Goal: Transaction & Acquisition: Book appointment/travel/reservation

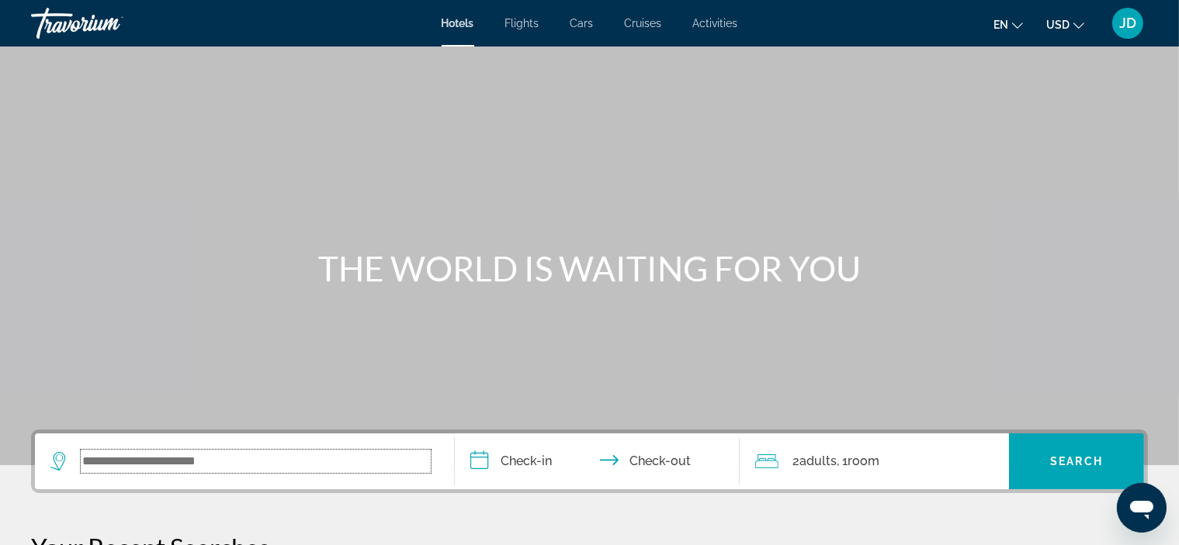
click at [132, 450] on input "Search widget" at bounding box center [256, 461] width 350 height 23
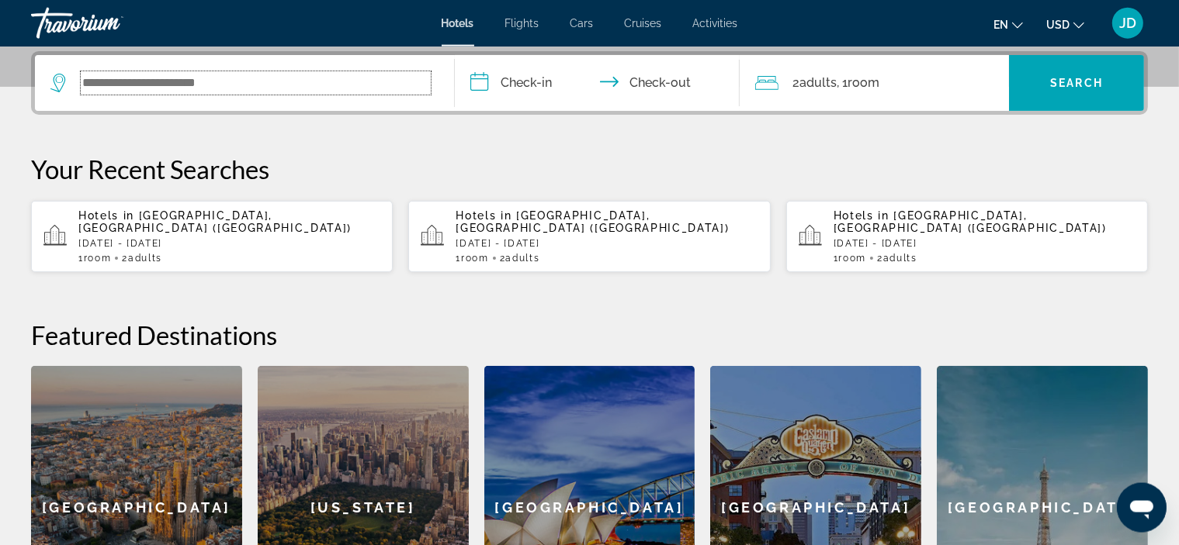
scroll to position [379, 0]
click at [250, 80] on input "Search widget" at bounding box center [256, 82] width 350 height 23
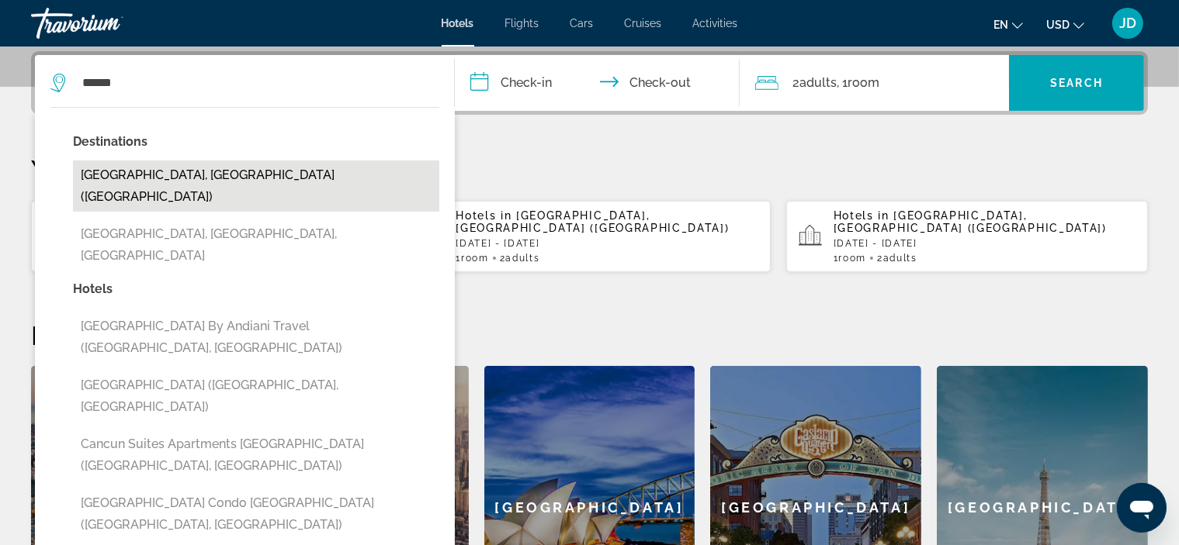
click at [169, 175] on button "[GEOGRAPHIC_DATA], [GEOGRAPHIC_DATA] ([GEOGRAPHIC_DATA])" at bounding box center [256, 186] width 366 height 51
type input "**********"
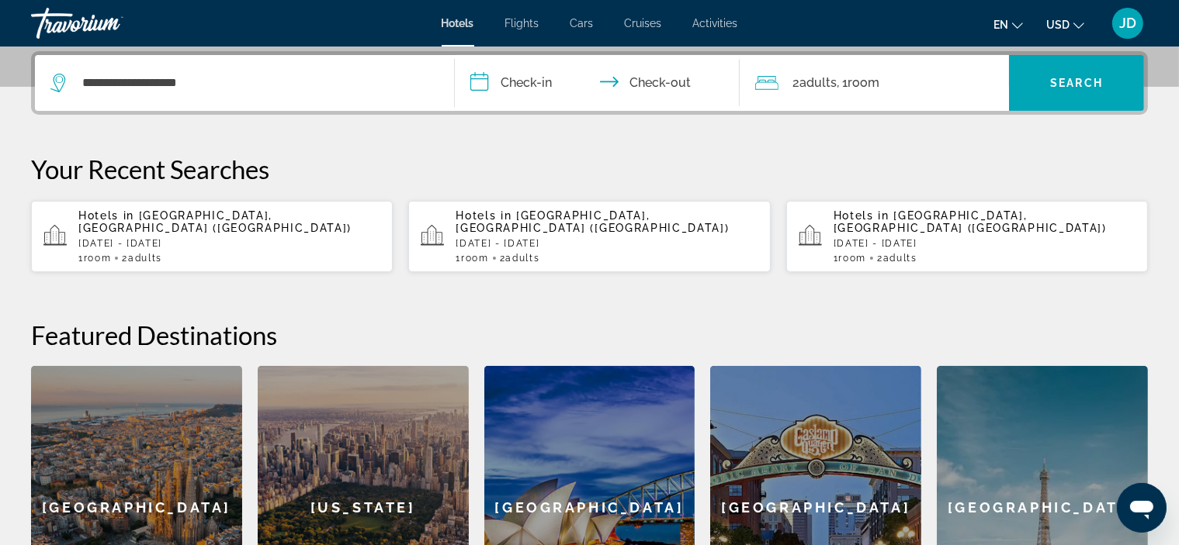
click at [632, 85] on input "**********" at bounding box center [600, 85] width 291 height 61
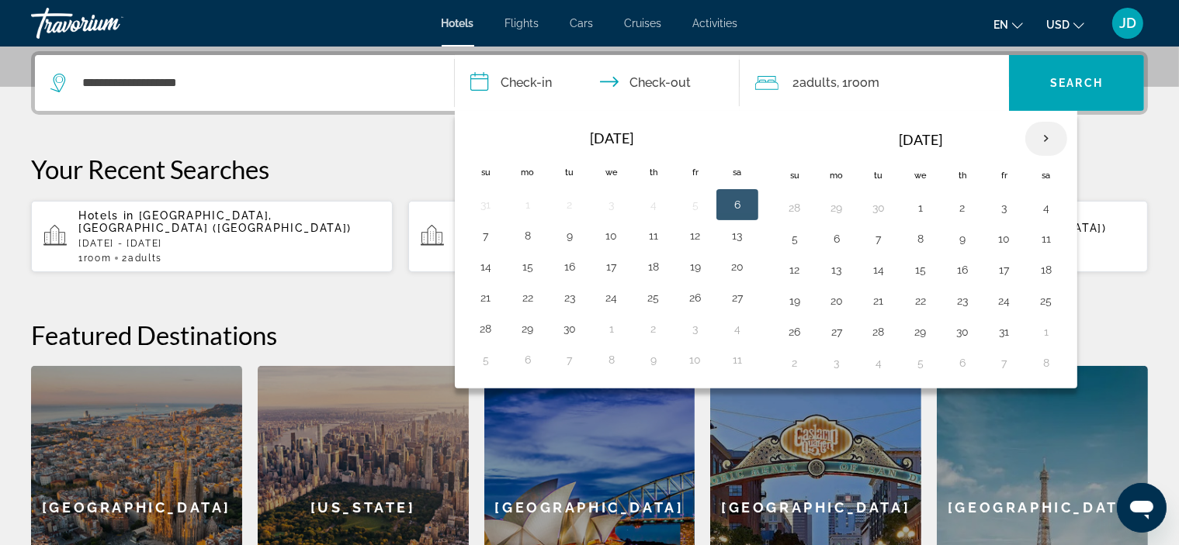
click at [1041, 137] on th "Next month" at bounding box center [1046, 139] width 42 height 34
click at [528, 268] on button "10" at bounding box center [527, 270] width 25 height 22
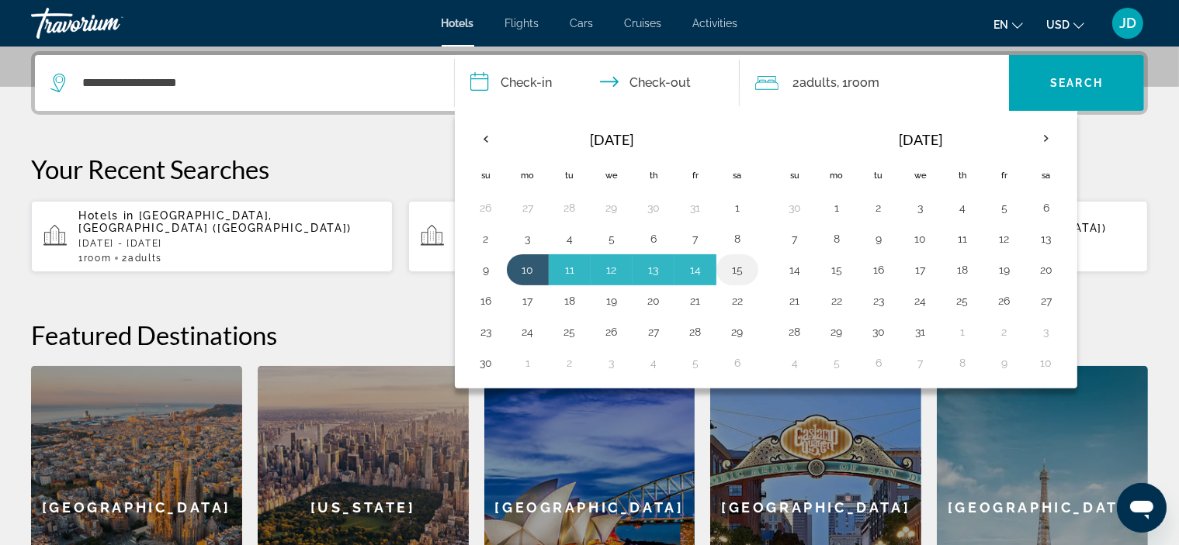
click at [736, 266] on button "15" at bounding box center [737, 270] width 25 height 22
type input "**********"
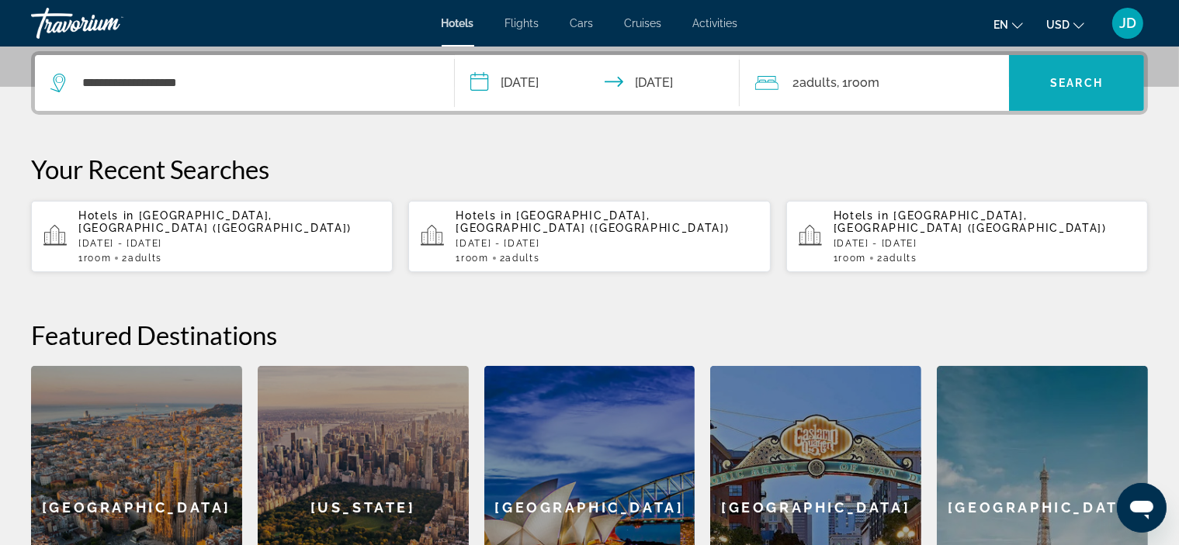
click at [1083, 78] on span "Search" at bounding box center [1076, 83] width 53 height 12
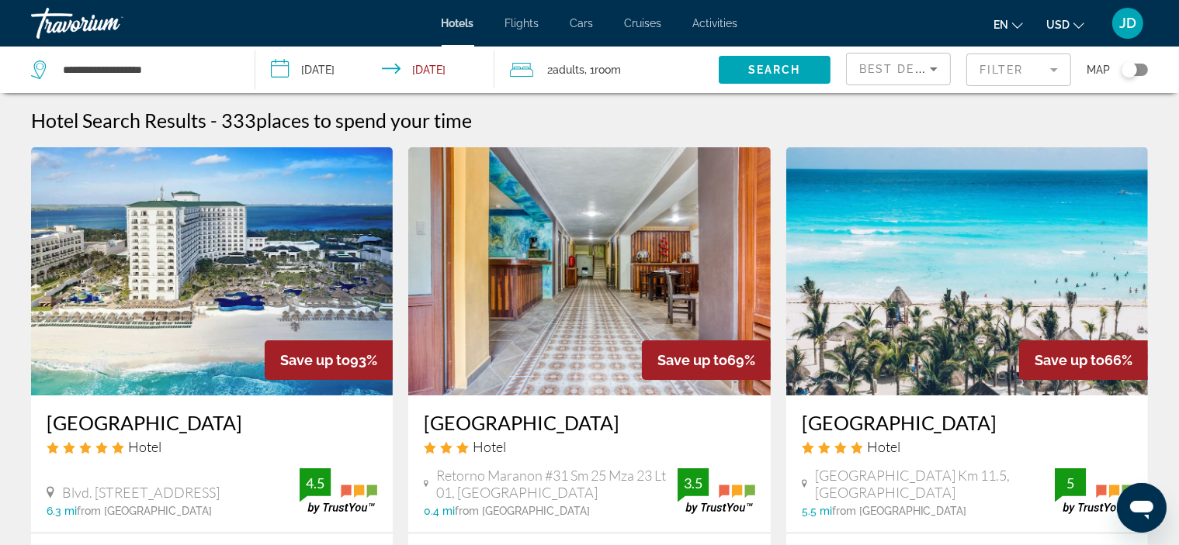
click at [1022, 71] on mat-form-field "Filter" at bounding box center [1018, 70] width 105 height 33
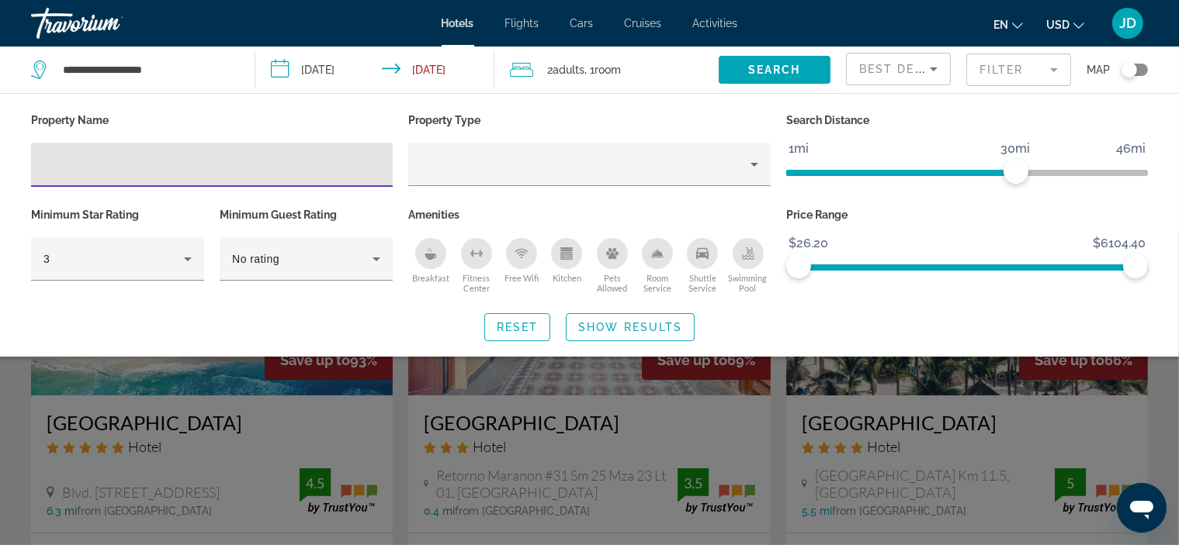
click at [179, 164] on input "Hotel Filters" at bounding box center [211, 165] width 337 height 19
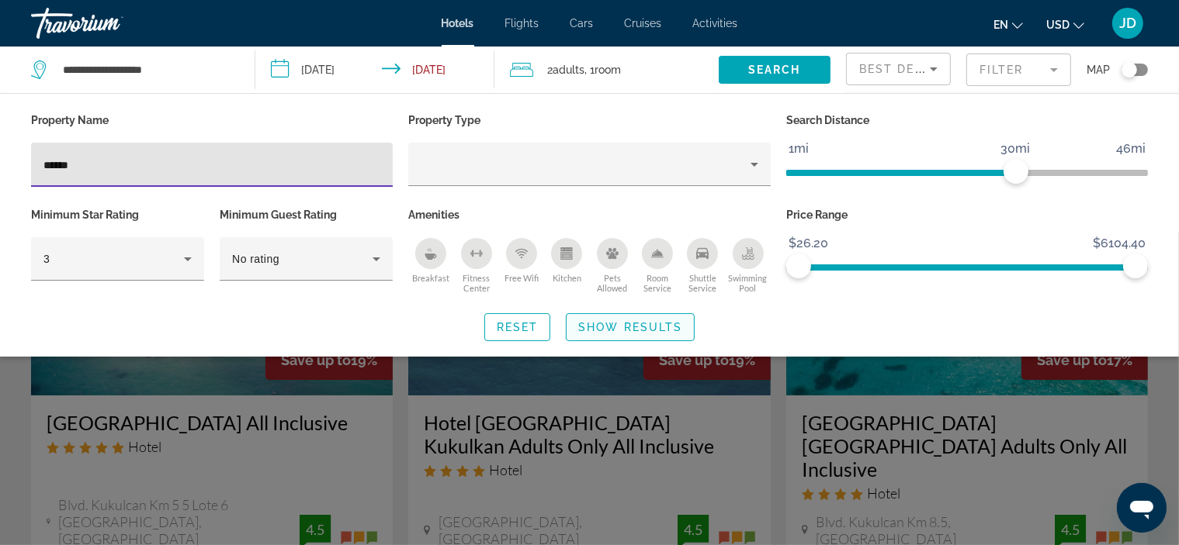
type input "******"
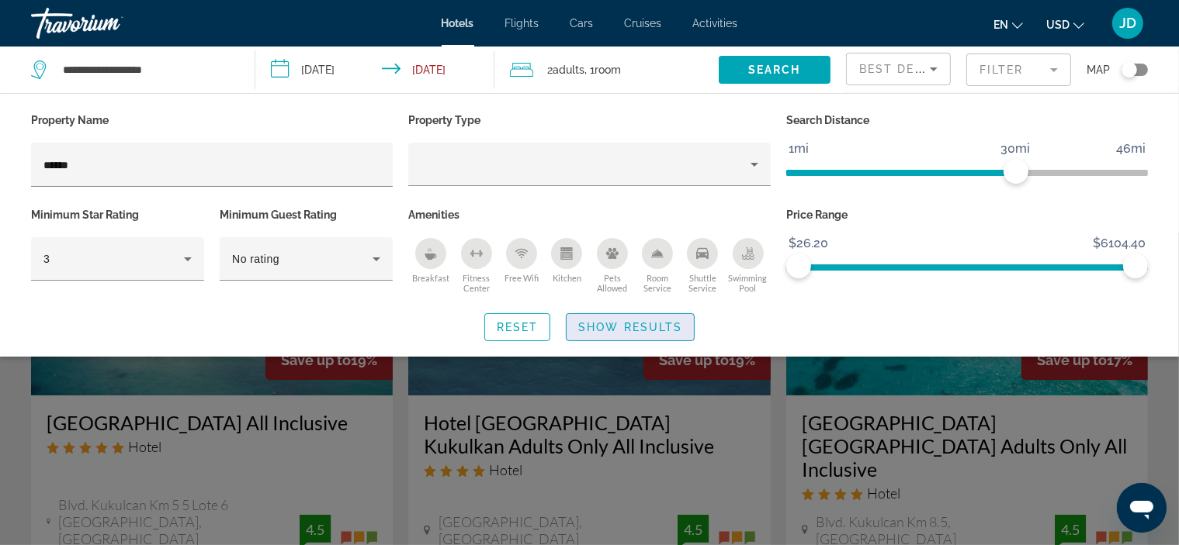
click at [670, 326] on span "Show Results" at bounding box center [630, 327] width 104 height 12
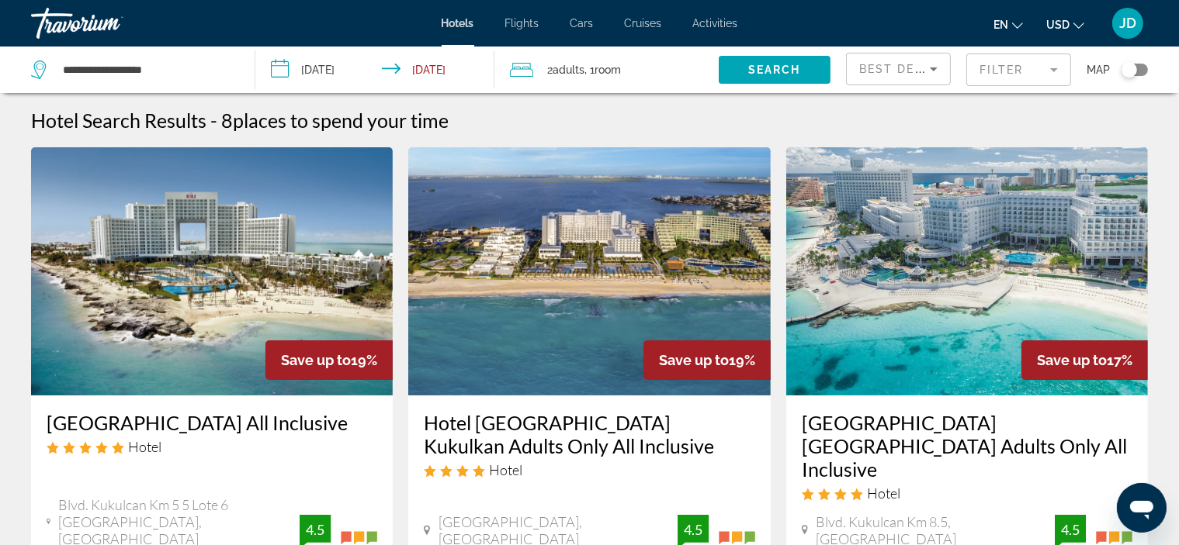
scroll to position [273, 0]
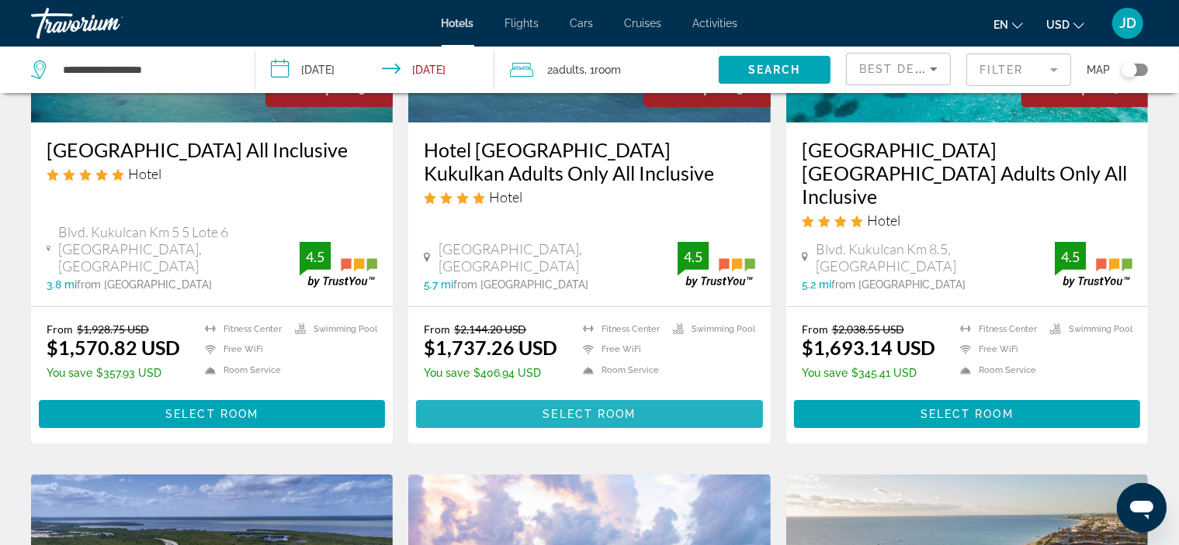
click at [585, 408] on span "Select Room" at bounding box center [588, 414] width 93 height 12
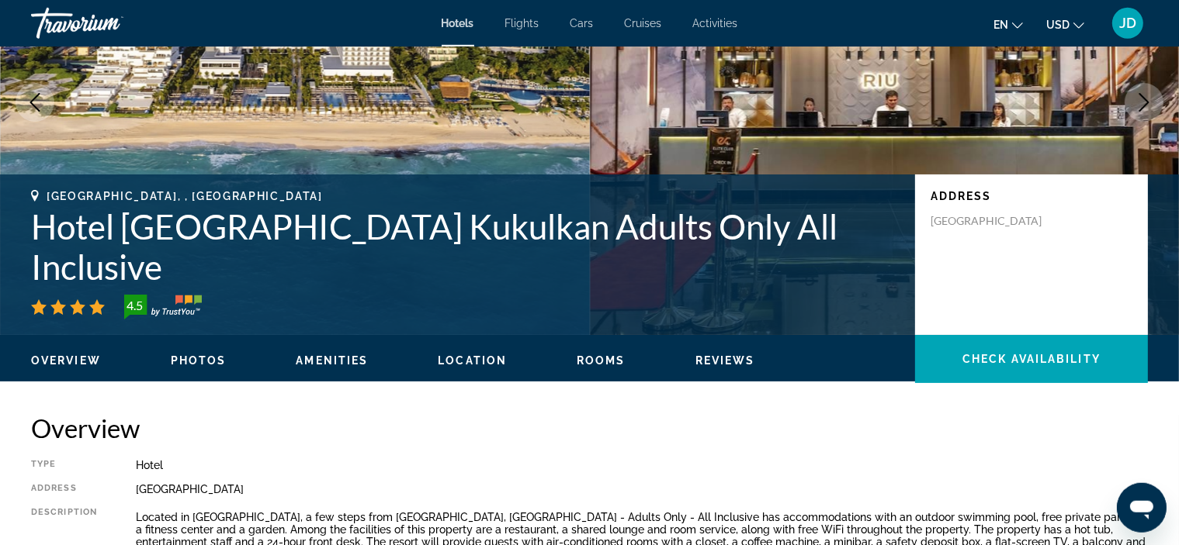
scroll to position [273, 0]
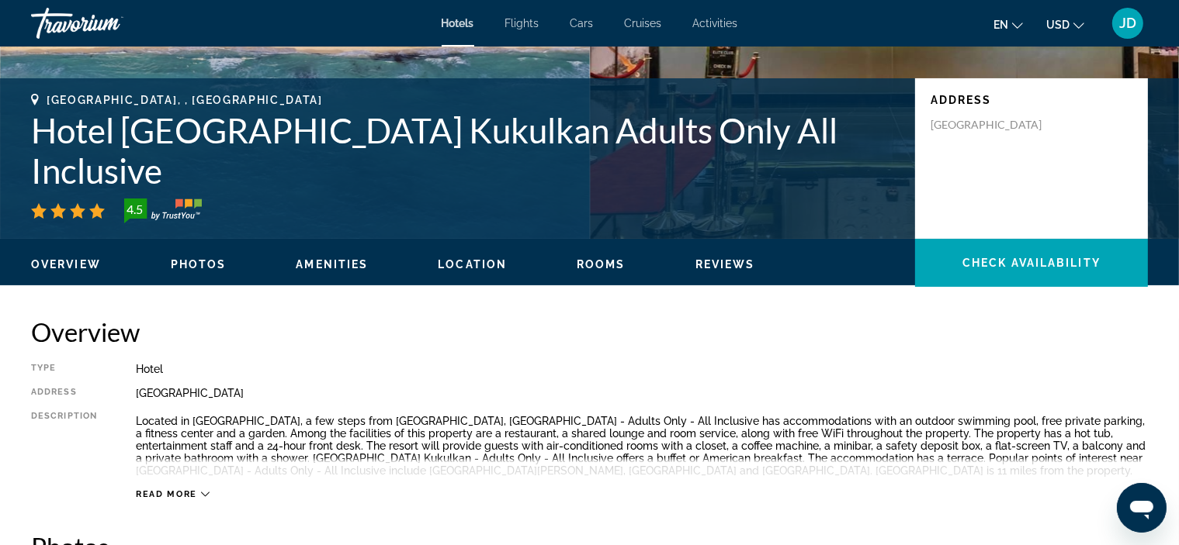
click at [306, 264] on span "Amenities" at bounding box center [332, 264] width 72 height 12
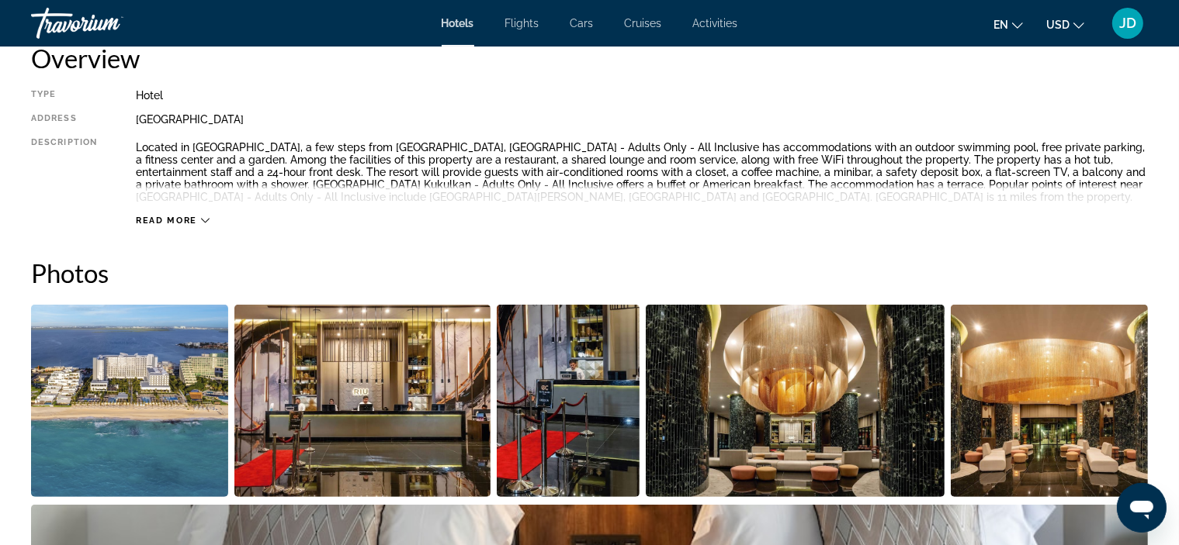
scroll to position [642, 0]
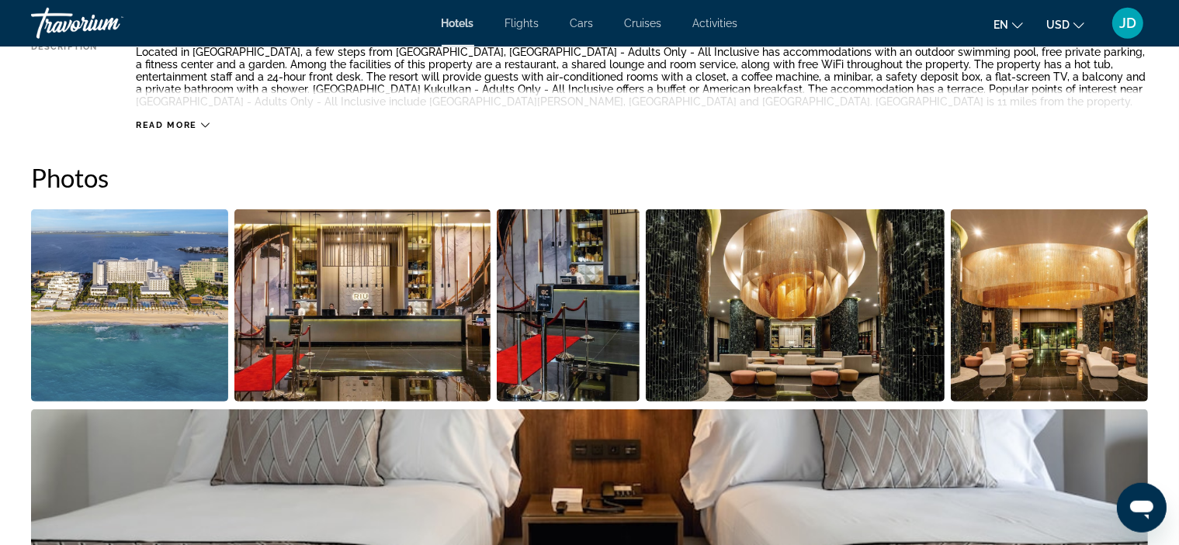
click at [131, 284] on img "Open full-screen image slider" at bounding box center [129, 305] width 197 height 192
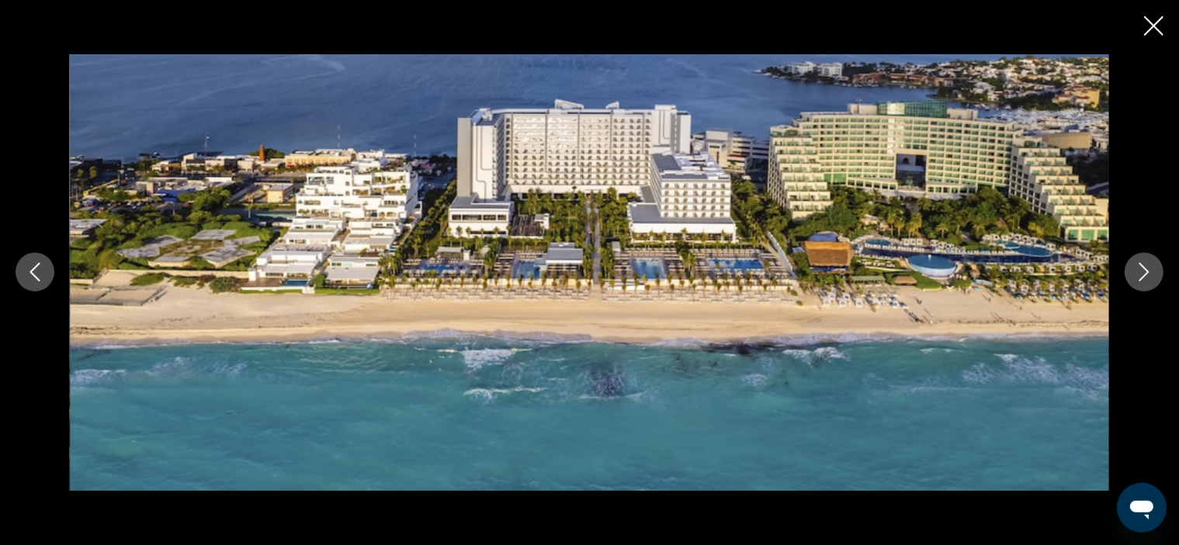
click at [1139, 270] on icon "Next image" at bounding box center [1143, 272] width 19 height 19
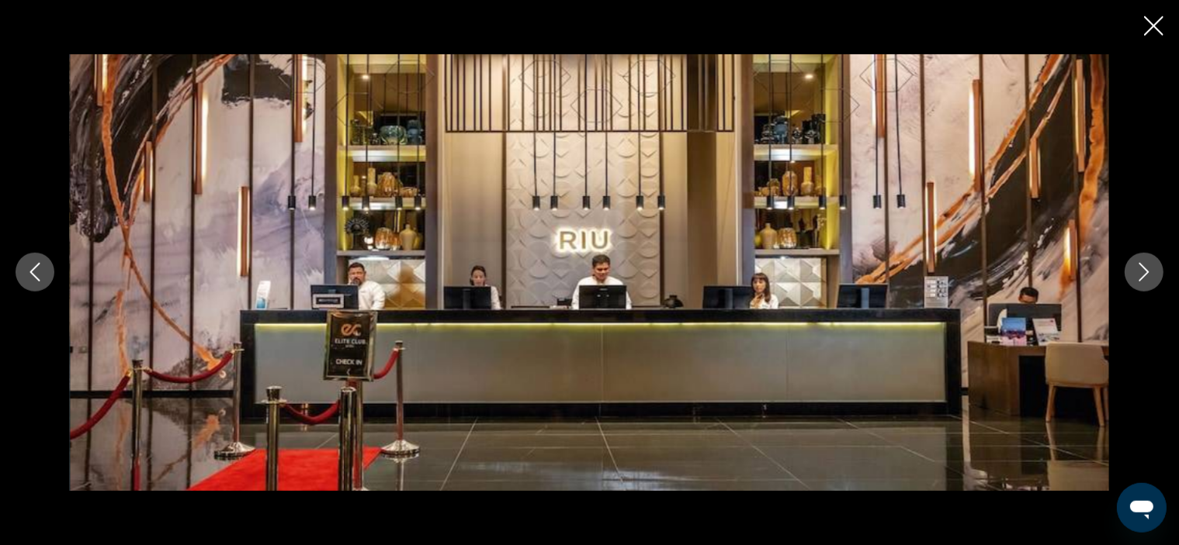
click at [1139, 270] on icon "Next image" at bounding box center [1143, 272] width 19 height 19
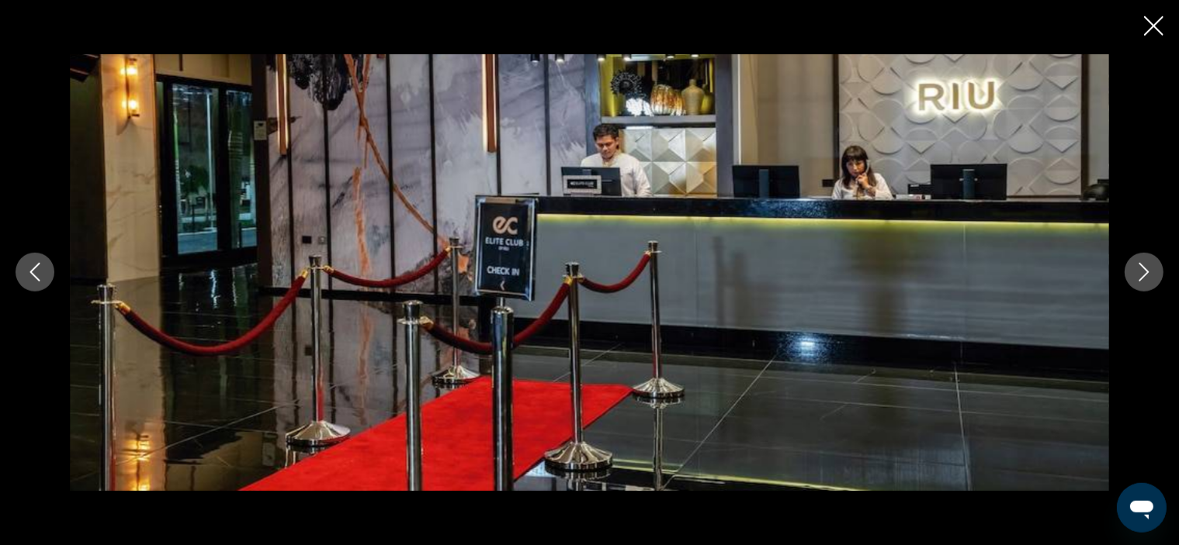
click at [1139, 270] on icon "Next image" at bounding box center [1143, 272] width 19 height 19
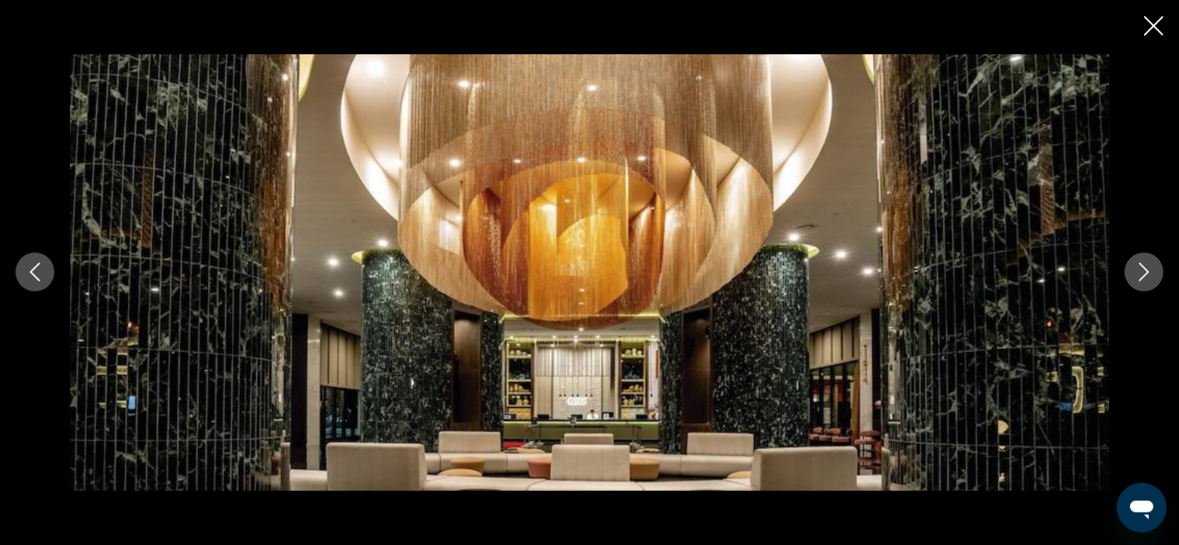
click at [1139, 271] on icon "Next image" at bounding box center [1143, 272] width 19 height 19
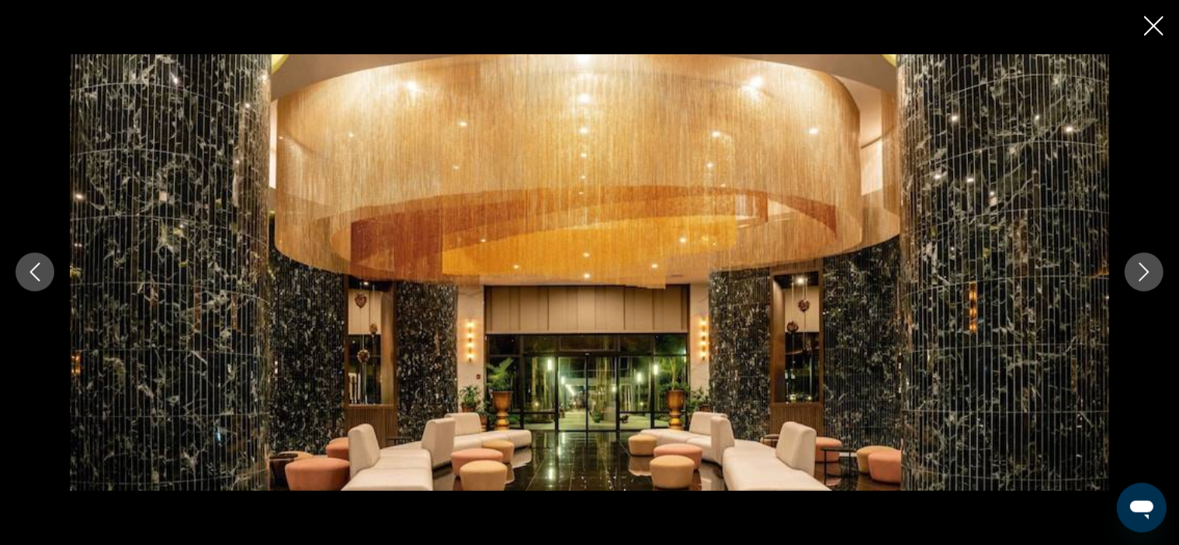
click at [1139, 271] on icon "Next image" at bounding box center [1143, 272] width 19 height 19
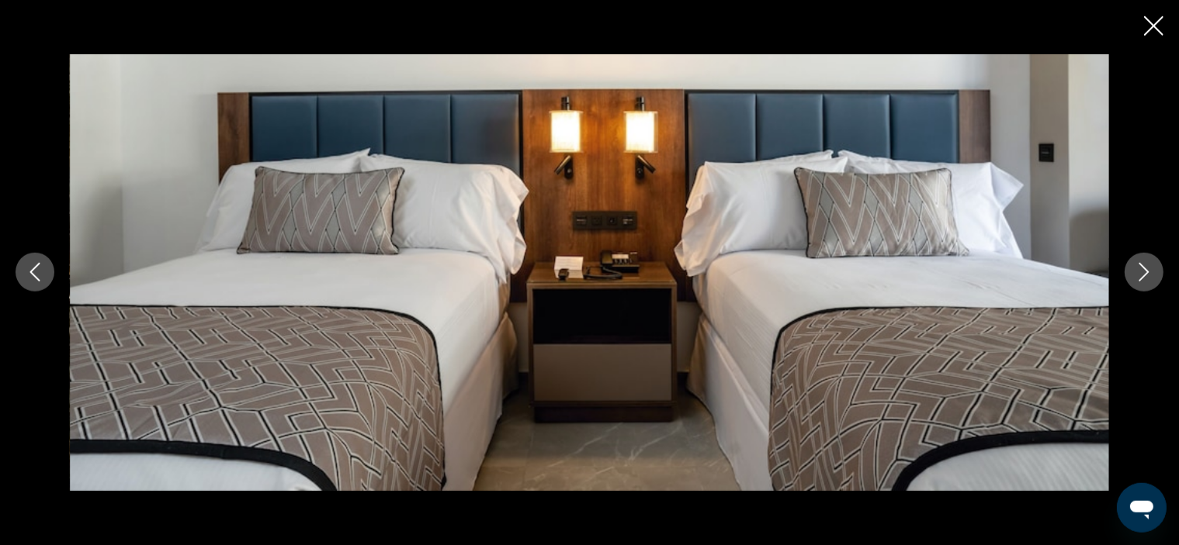
click at [1139, 271] on icon "Next image" at bounding box center [1143, 272] width 19 height 19
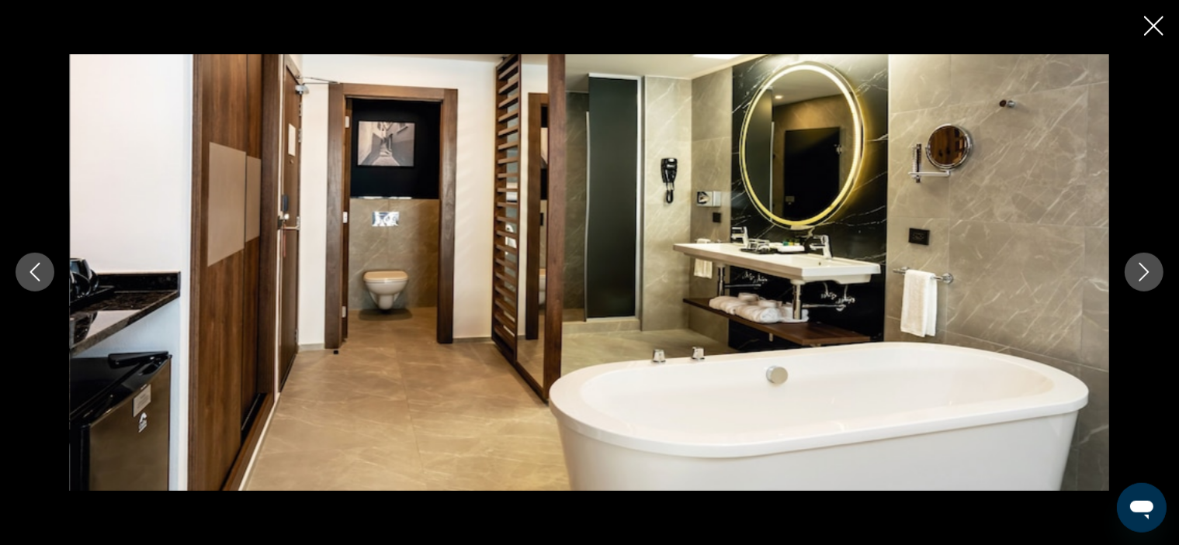
click at [1139, 272] on icon "Next image" at bounding box center [1143, 272] width 19 height 19
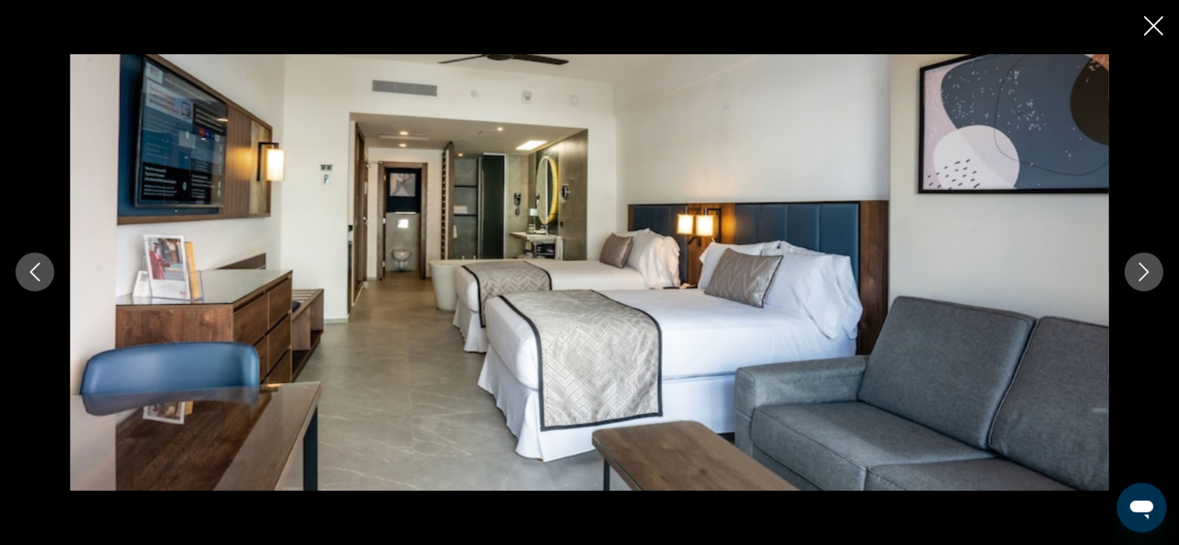
click at [1139, 272] on icon "Next image" at bounding box center [1143, 272] width 19 height 19
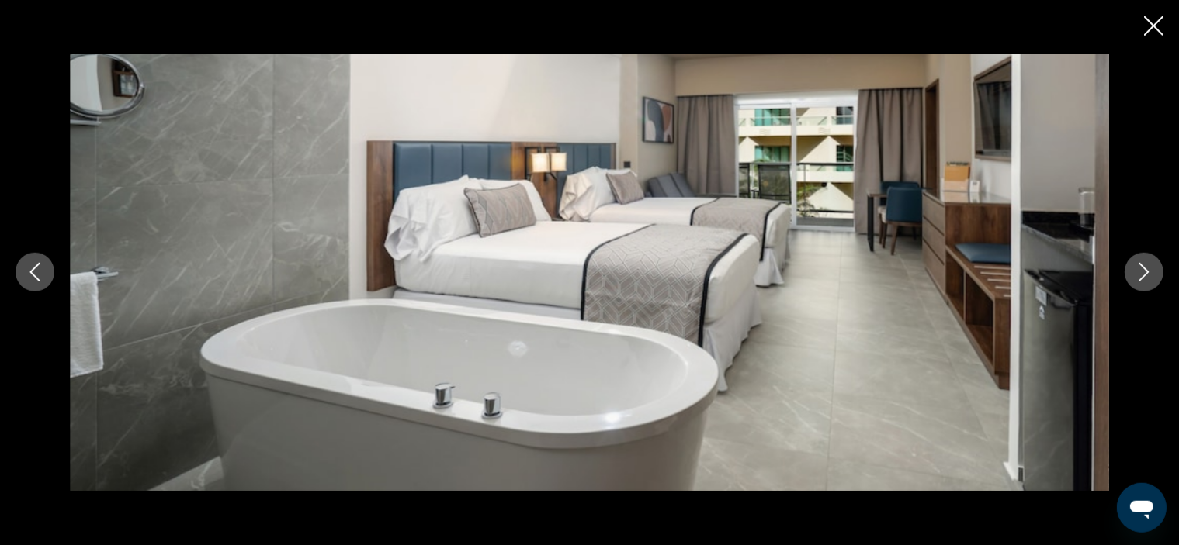
click at [1139, 272] on icon "Next image" at bounding box center [1143, 272] width 19 height 19
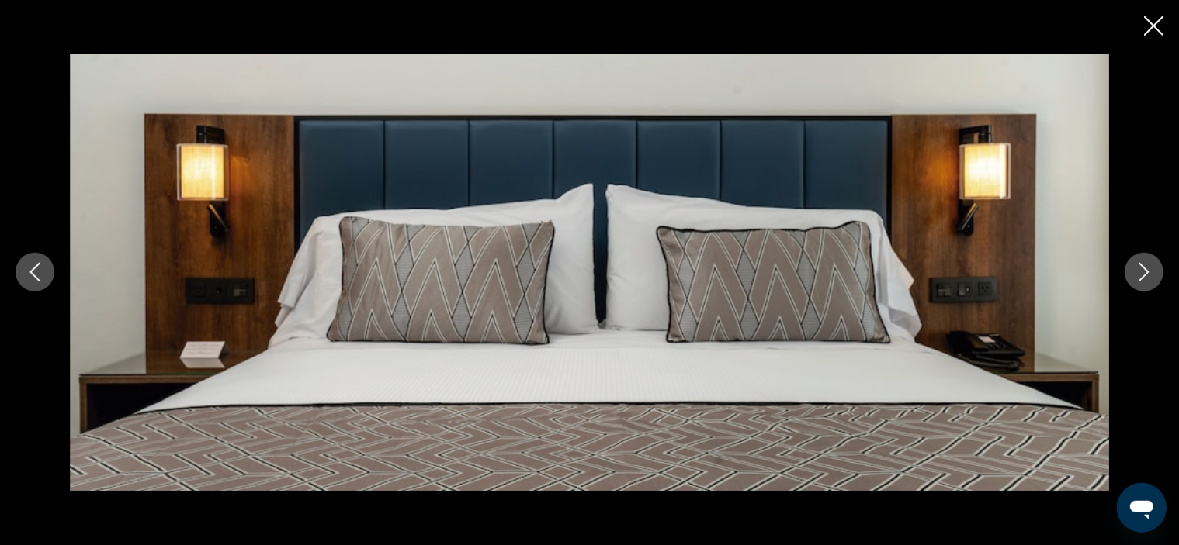
click at [1139, 272] on icon "Next image" at bounding box center [1143, 272] width 19 height 19
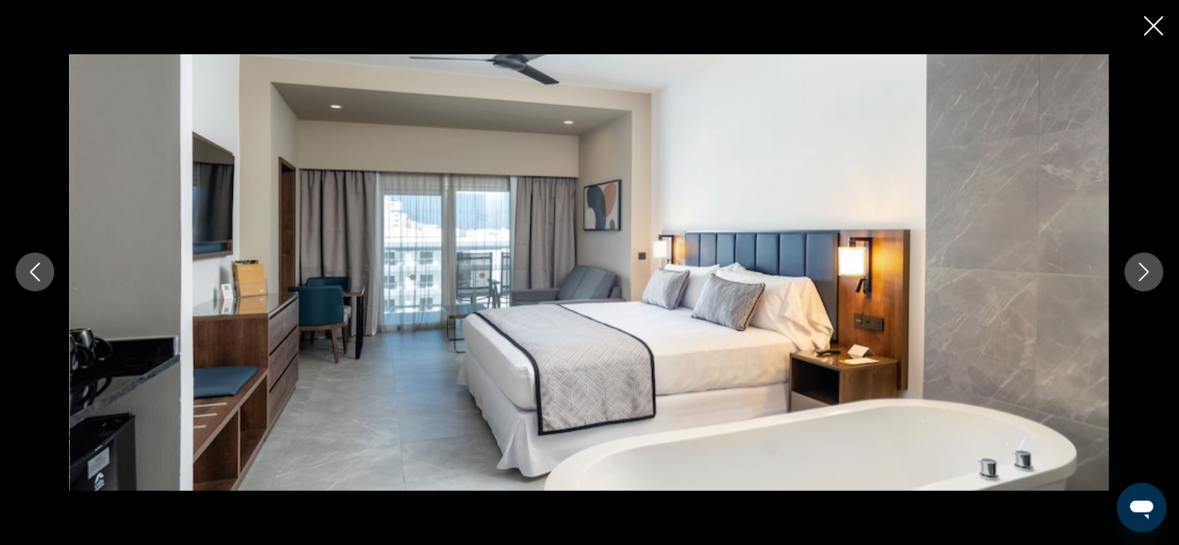
click at [1139, 272] on icon "Next image" at bounding box center [1143, 272] width 19 height 19
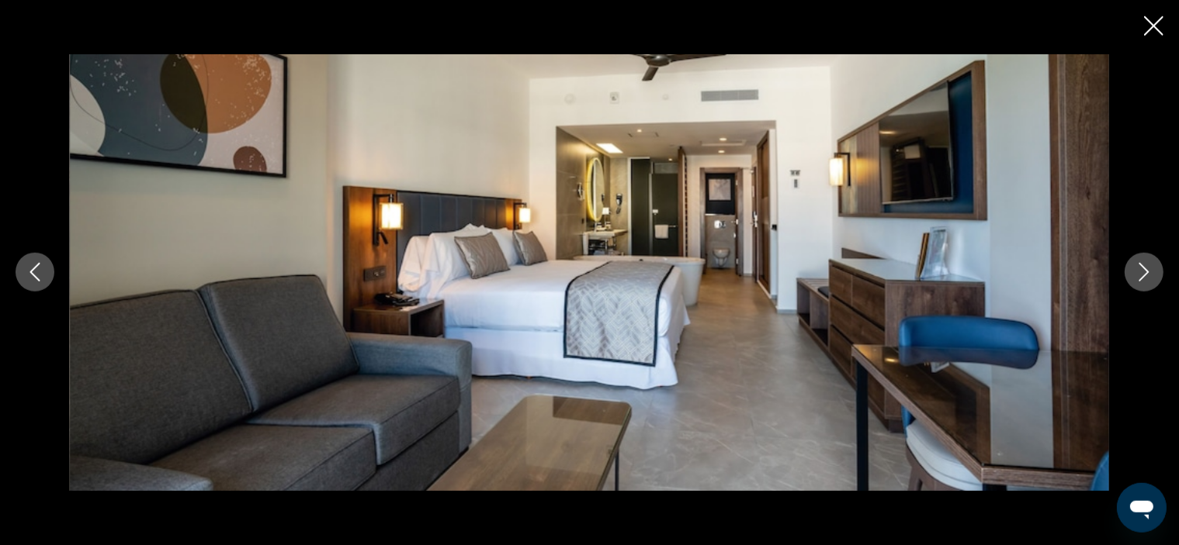
click at [1139, 272] on icon "Next image" at bounding box center [1143, 272] width 19 height 19
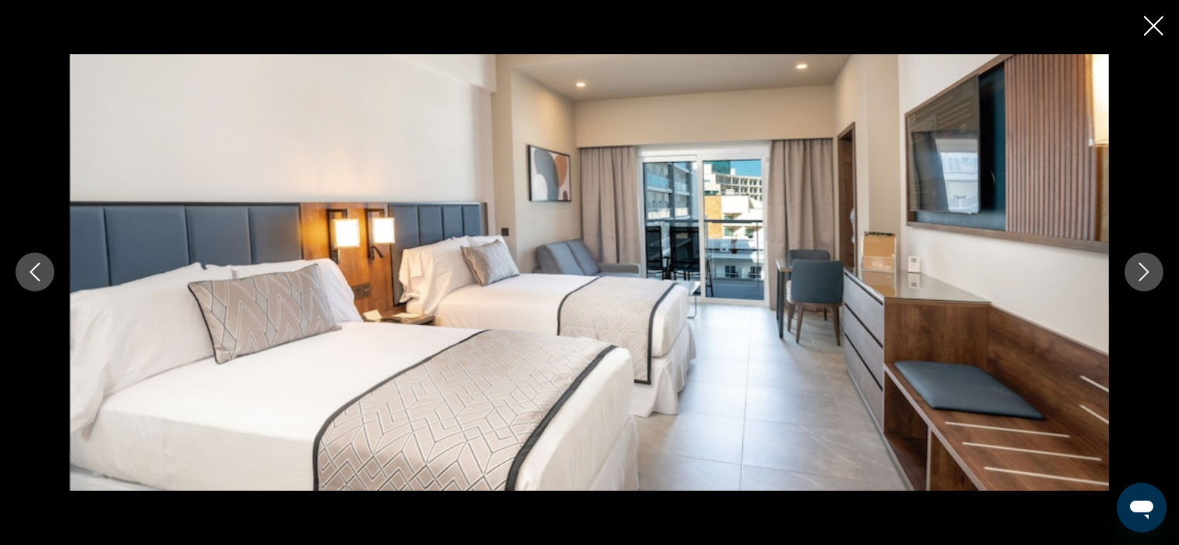
click at [1139, 272] on icon "Next image" at bounding box center [1143, 272] width 19 height 19
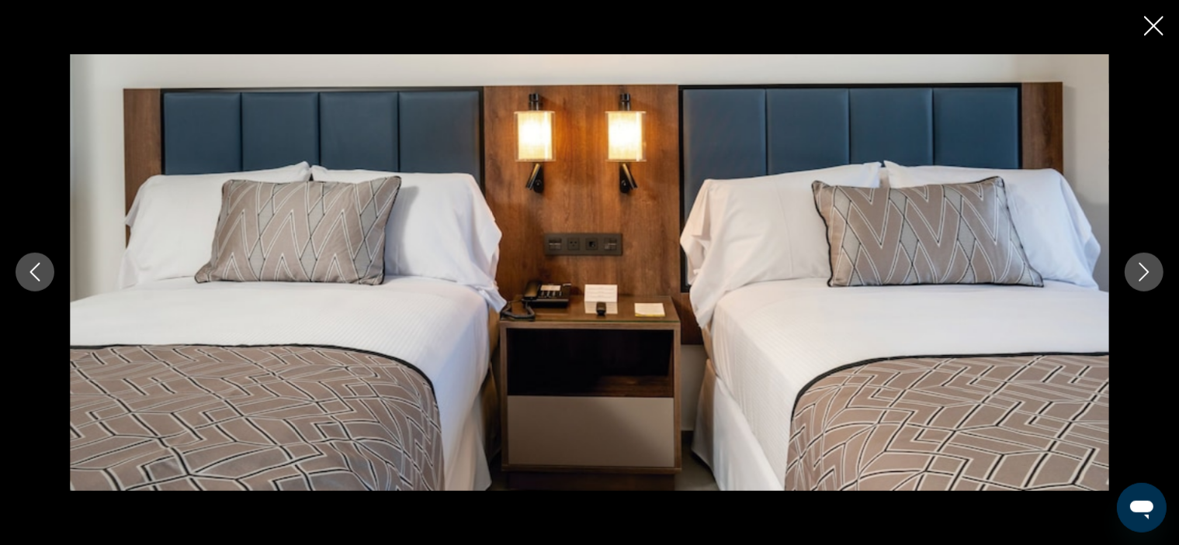
click at [1139, 272] on icon "Next image" at bounding box center [1143, 272] width 19 height 19
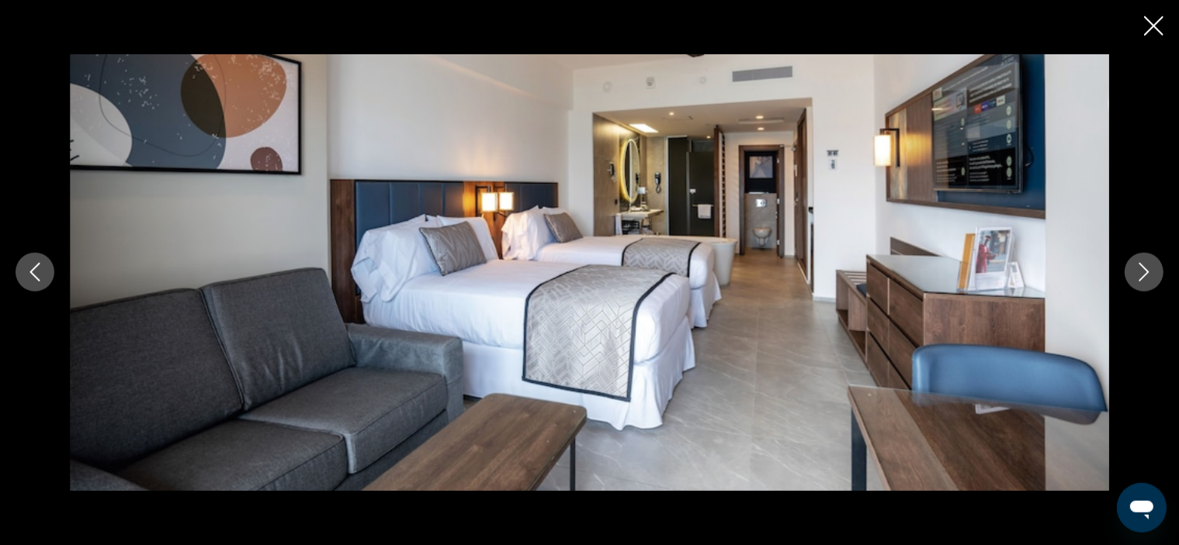
click at [1139, 272] on icon "Next image" at bounding box center [1143, 272] width 19 height 19
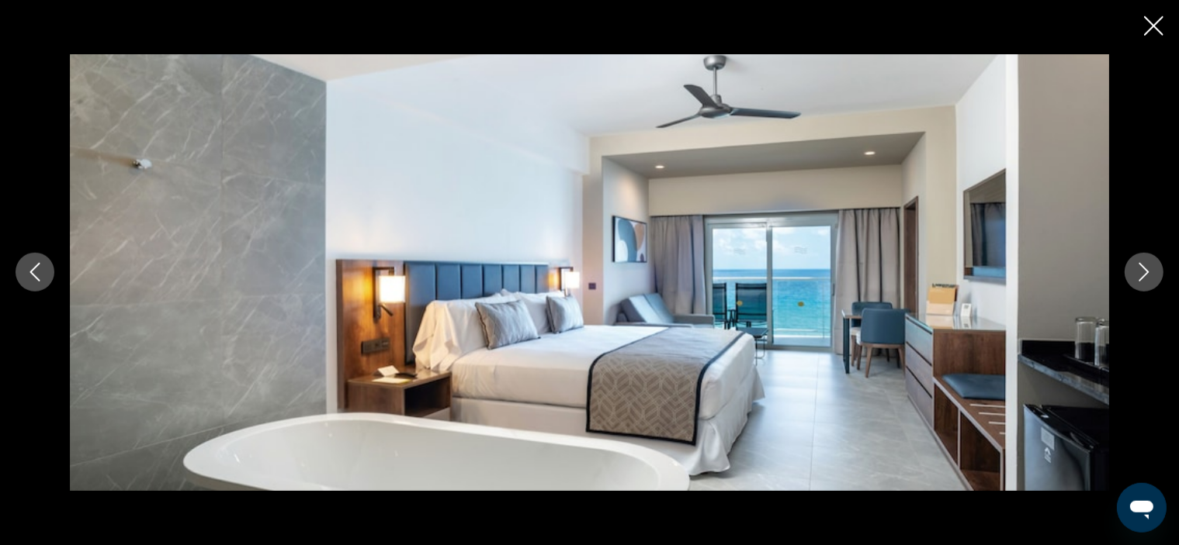
click at [1139, 272] on icon "Next image" at bounding box center [1143, 272] width 19 height 19
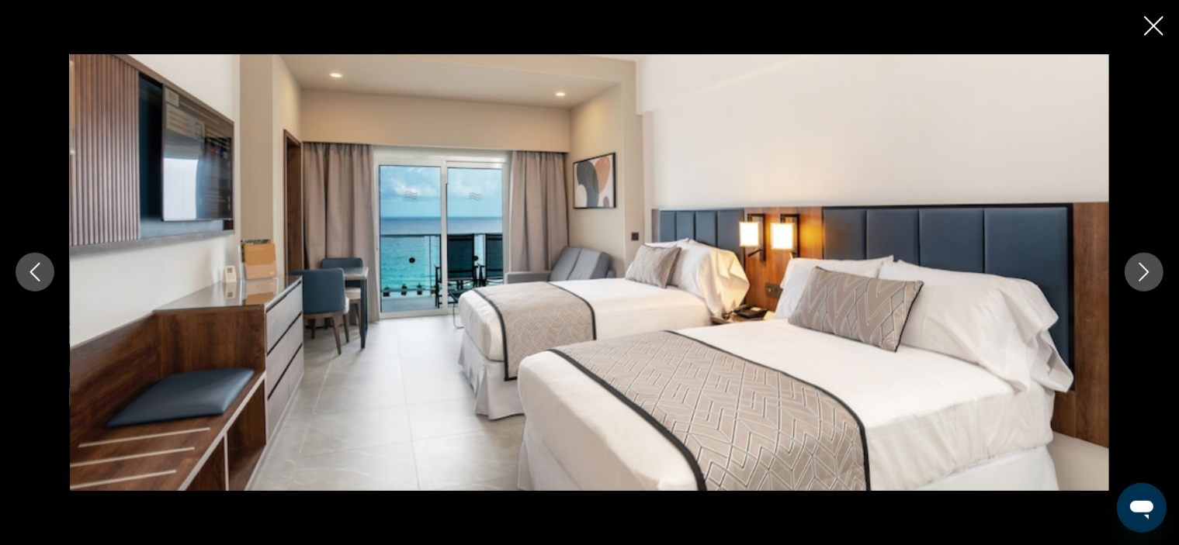
click at [1151, 16] on icon "Close slideshow" at bounding box center [1153, 25] width 19 height 19
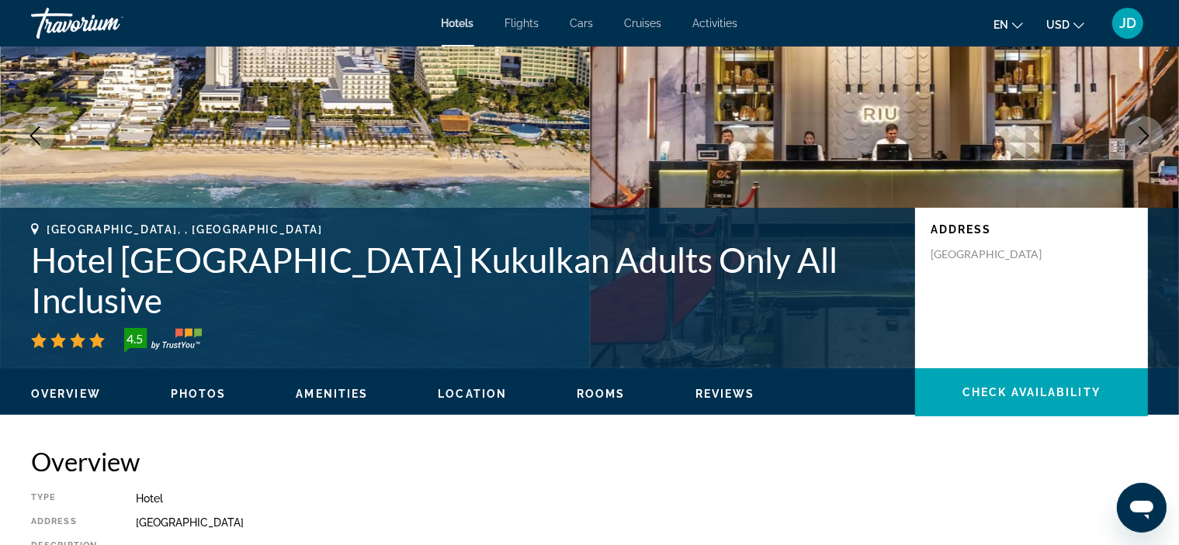
scroll to position [96, 0]
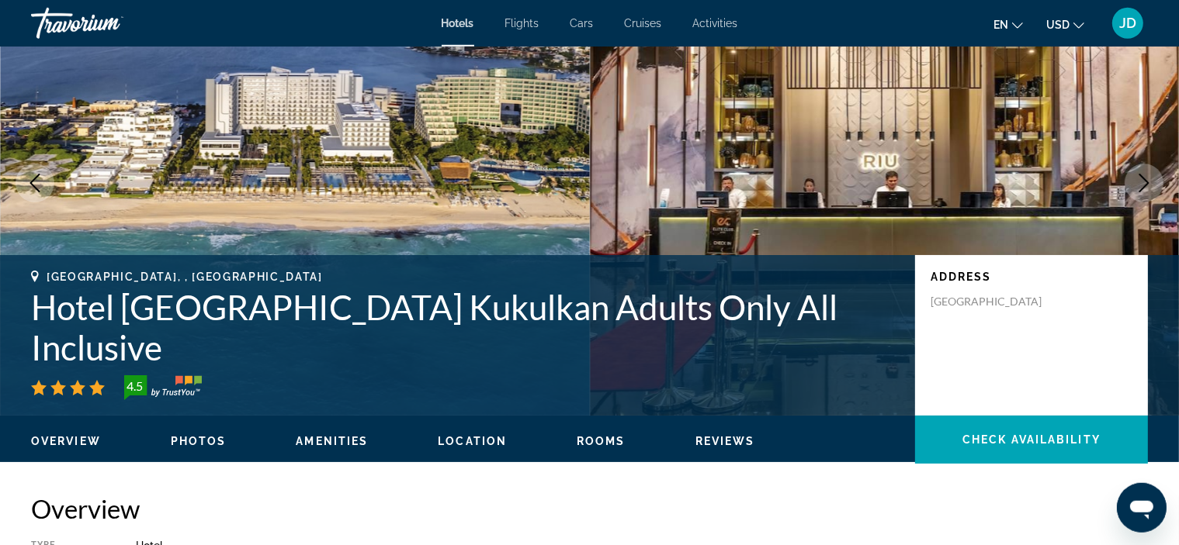
click at [594, 440] on span "Rooms" at bounding box center [600, 441] width 49 height 12
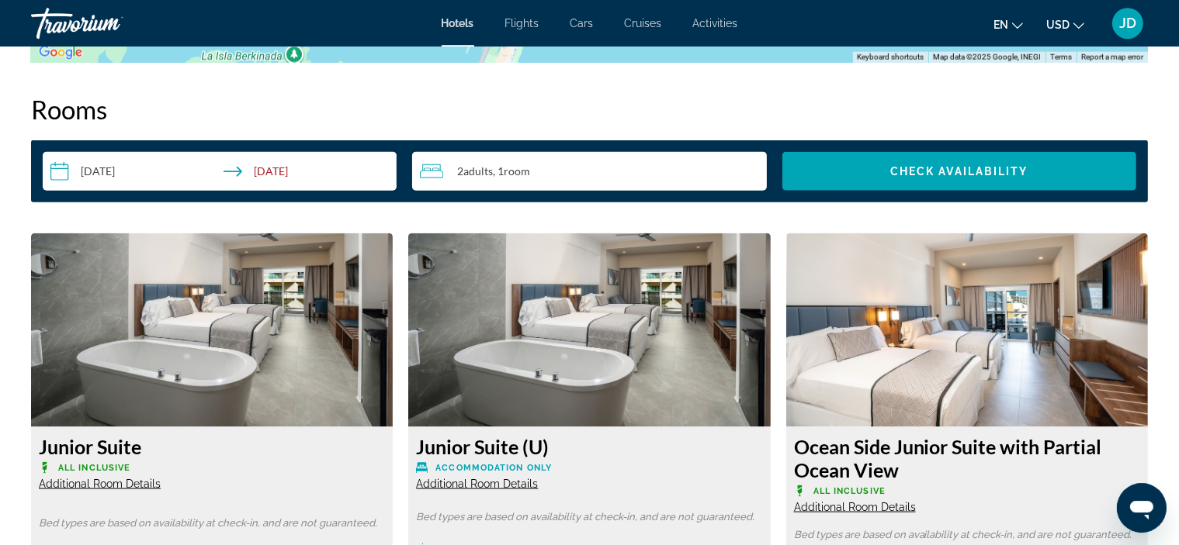
scroll to position [2190, 0]
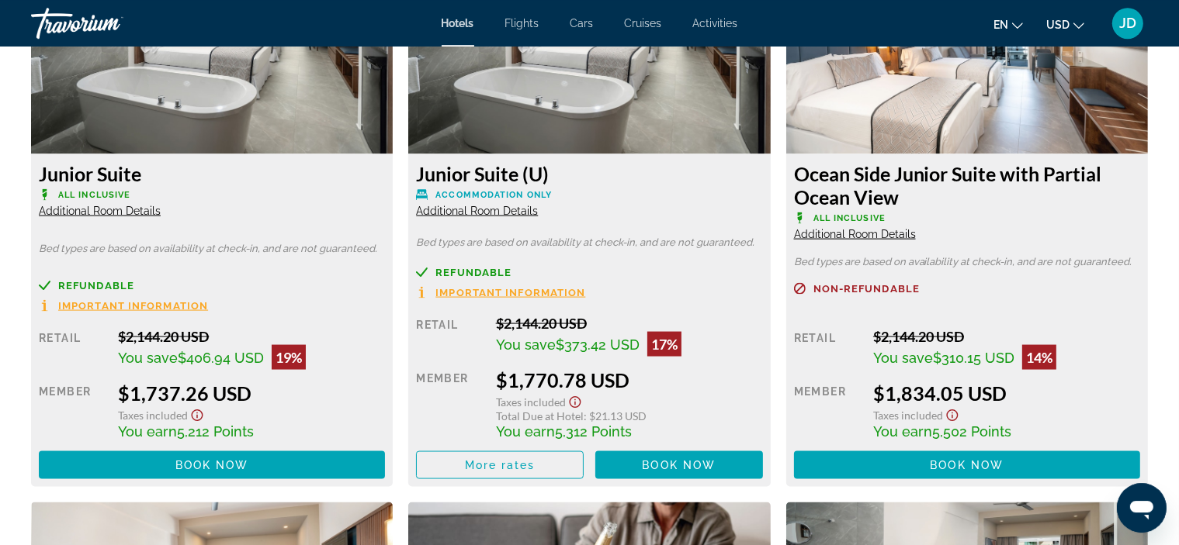
click at [478, 213] on span "Additional Room Details" at bounding box center [477, 210] width 122 height 12
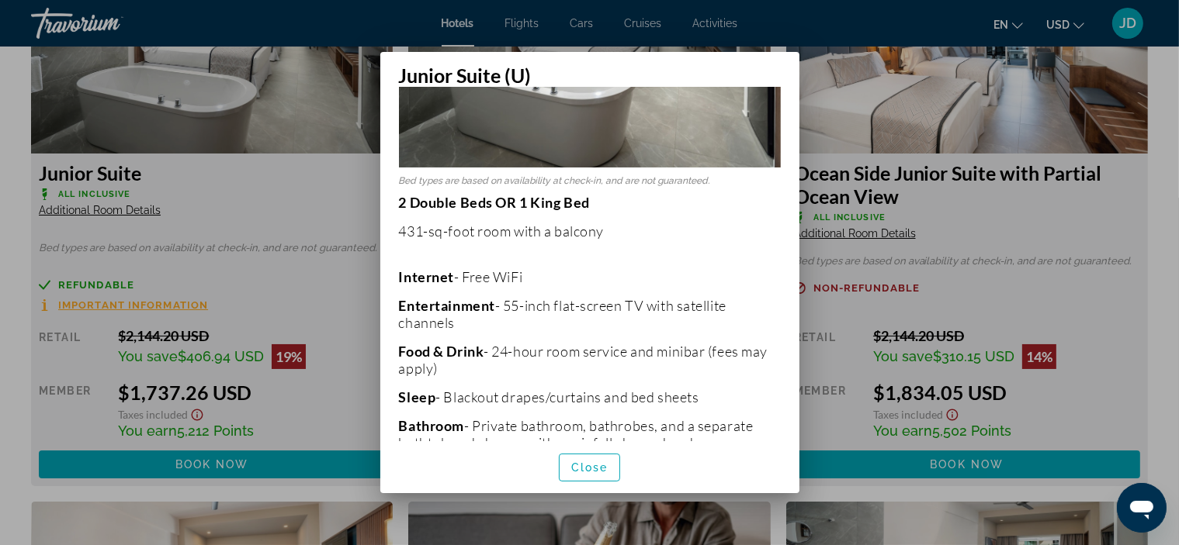
scroll to position [320, 0]
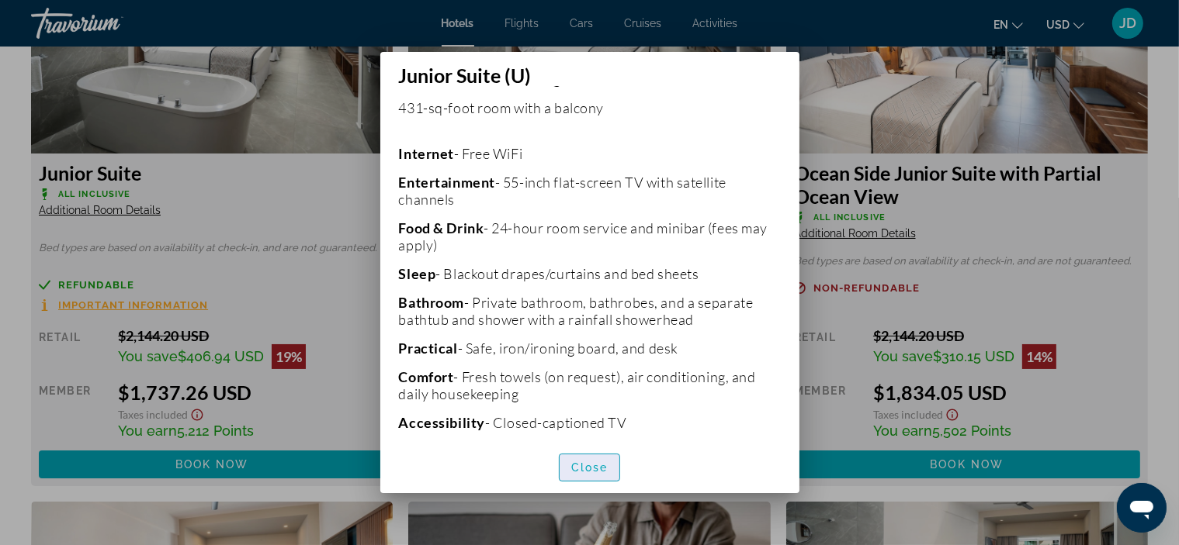
click at [604, 467] on span "Close" at bounding box center [589, 468] width 37 height 12
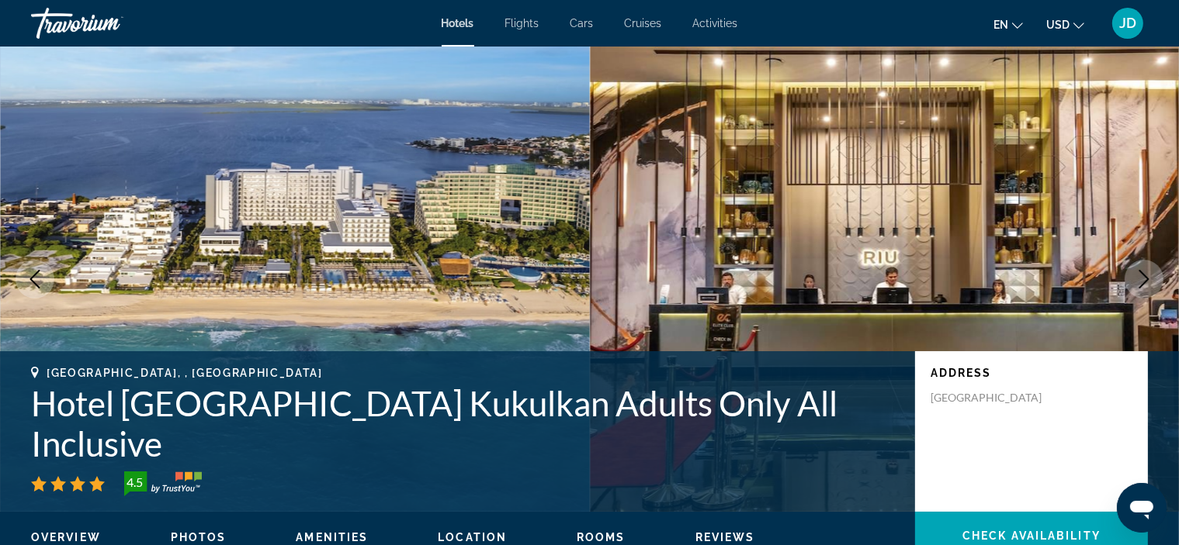
scroll to position [2190, 0]
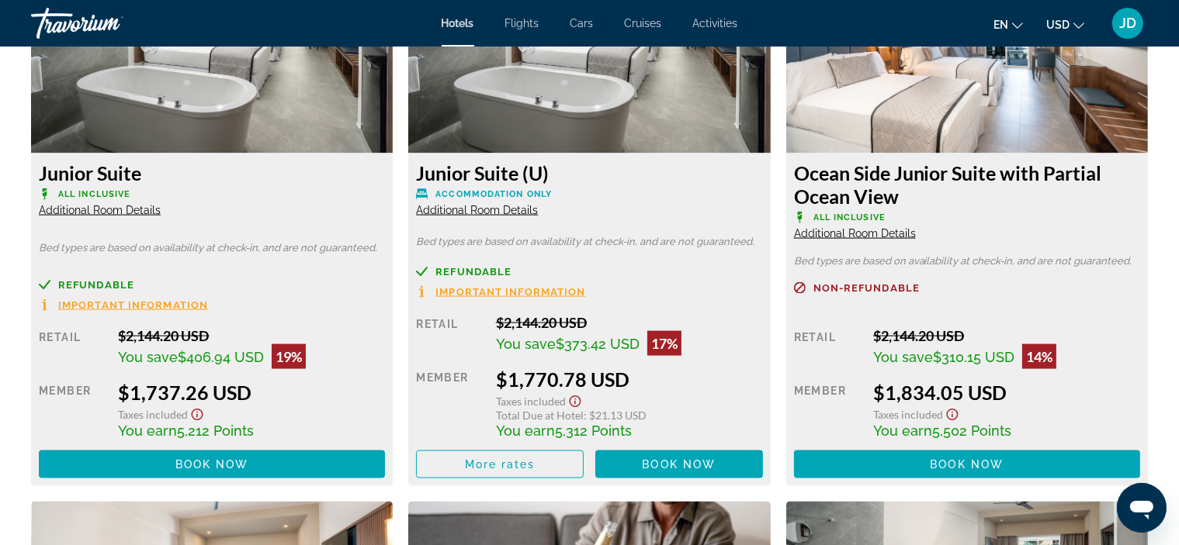
click at [138, 213] on span "Additional Room Details" at bounding box center [100, 210] width 122 height 12
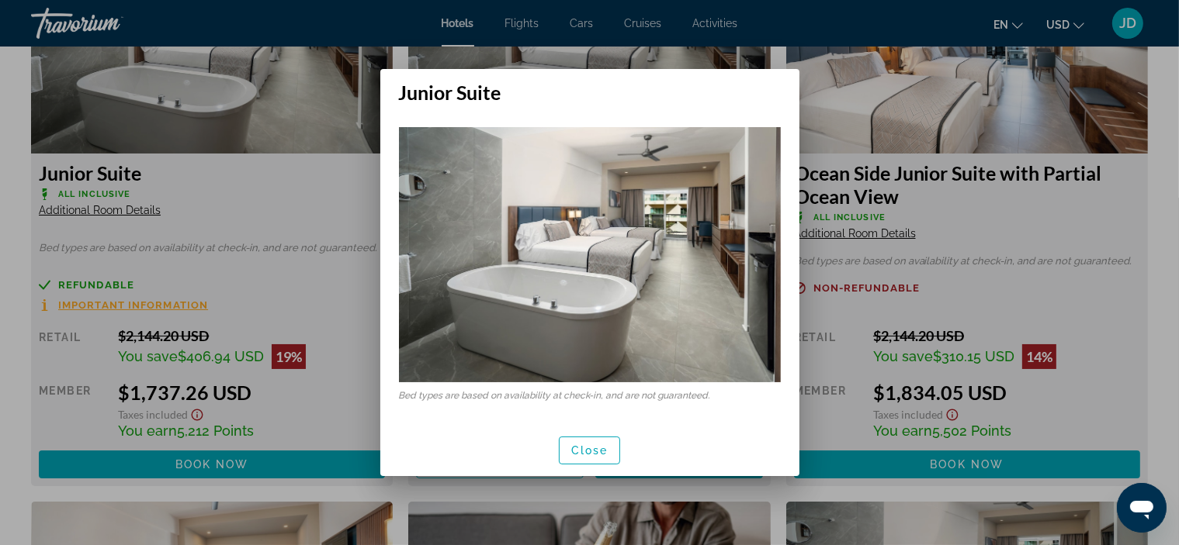
scroll to position [0, 0]
click at [601, 449] on span "Close" at bounding box center [589, 451] width 37 height 12
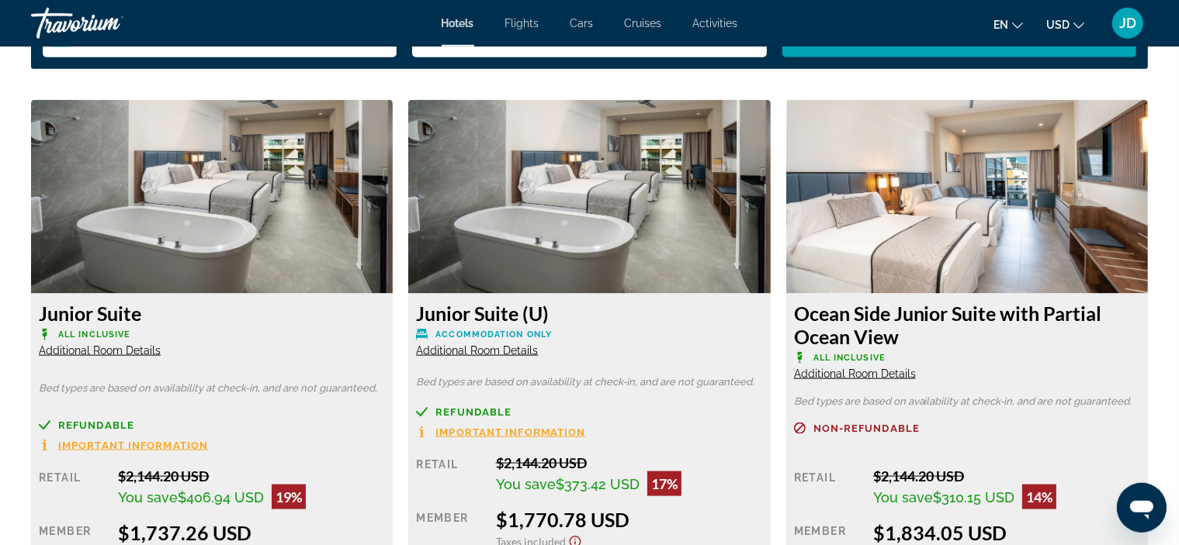
scroll to position [2190, 0]
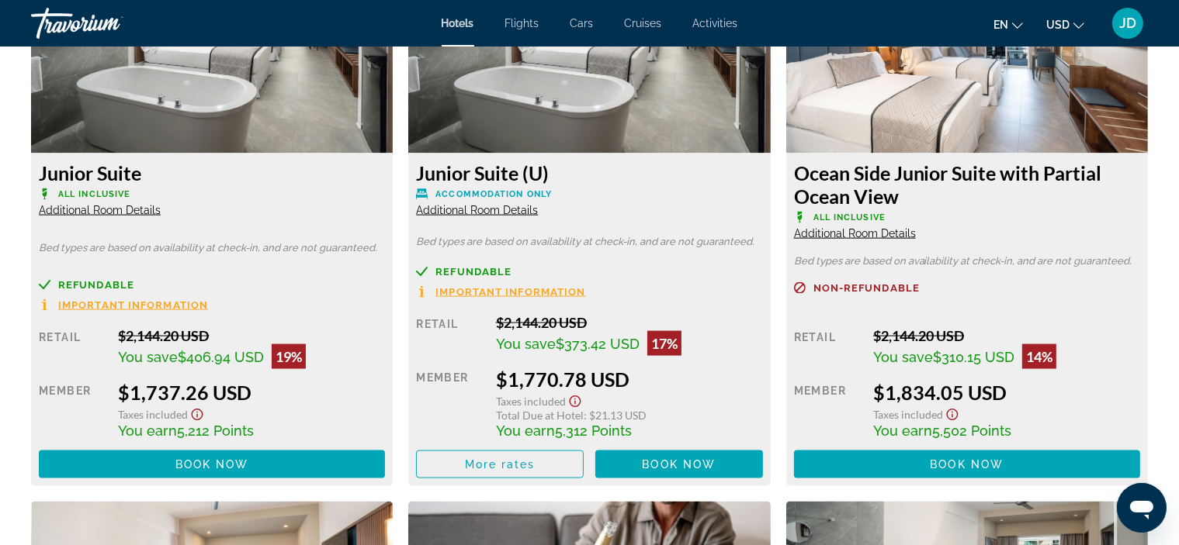
click at [193, 414] on icon "Show Taxes and Fees disclaimer" at bounding box center [197, 415] width 19 height 14
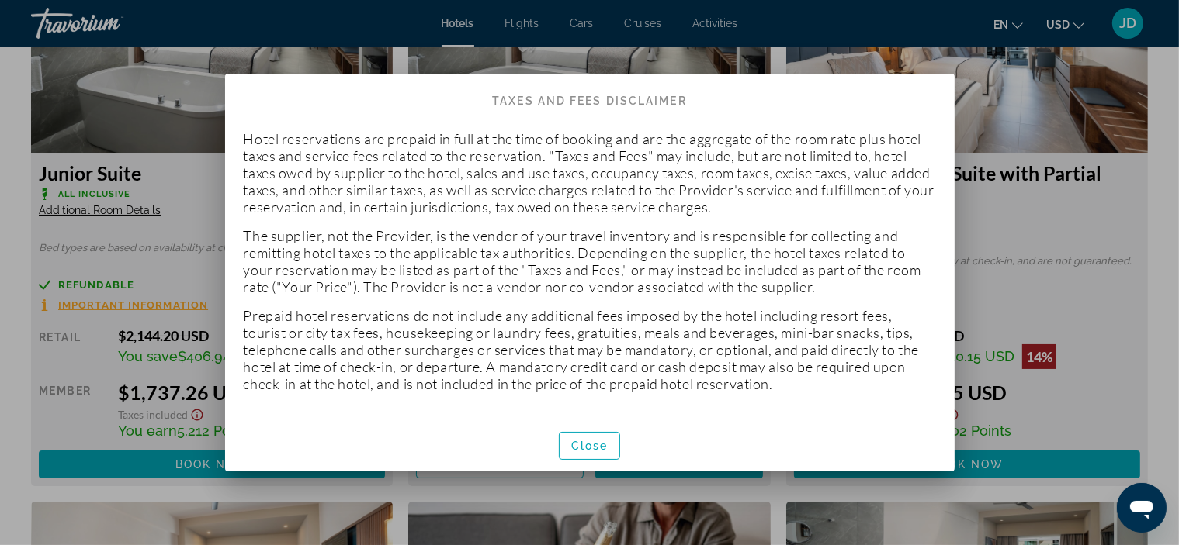
scroll to position [0, 0]
click at [580, 442] on span "Close" at bounding box center [589, 446] width 37 height 12
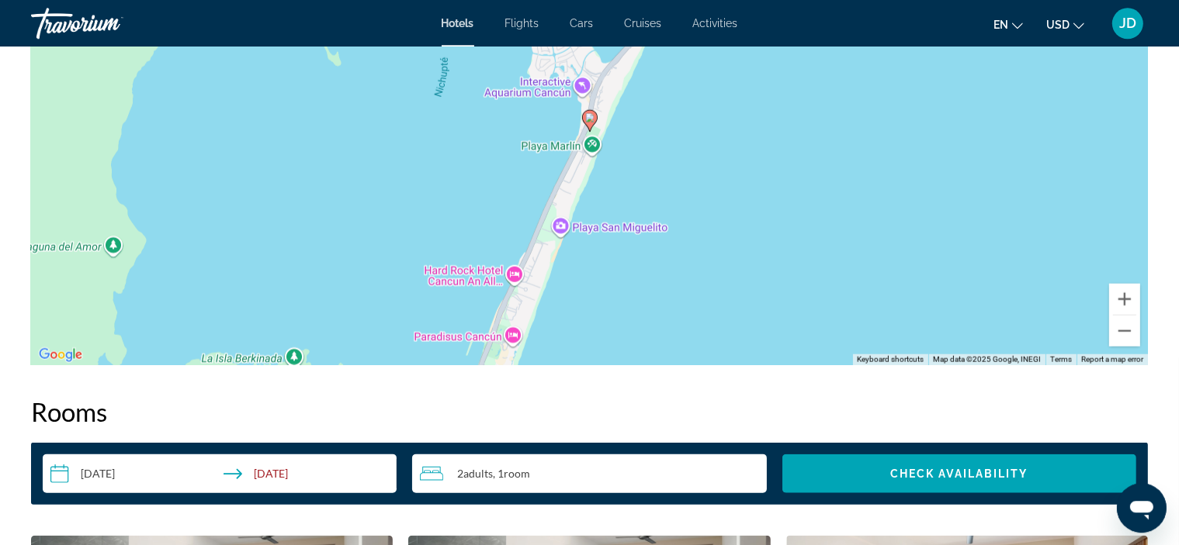
scroll to position [1607, 0]
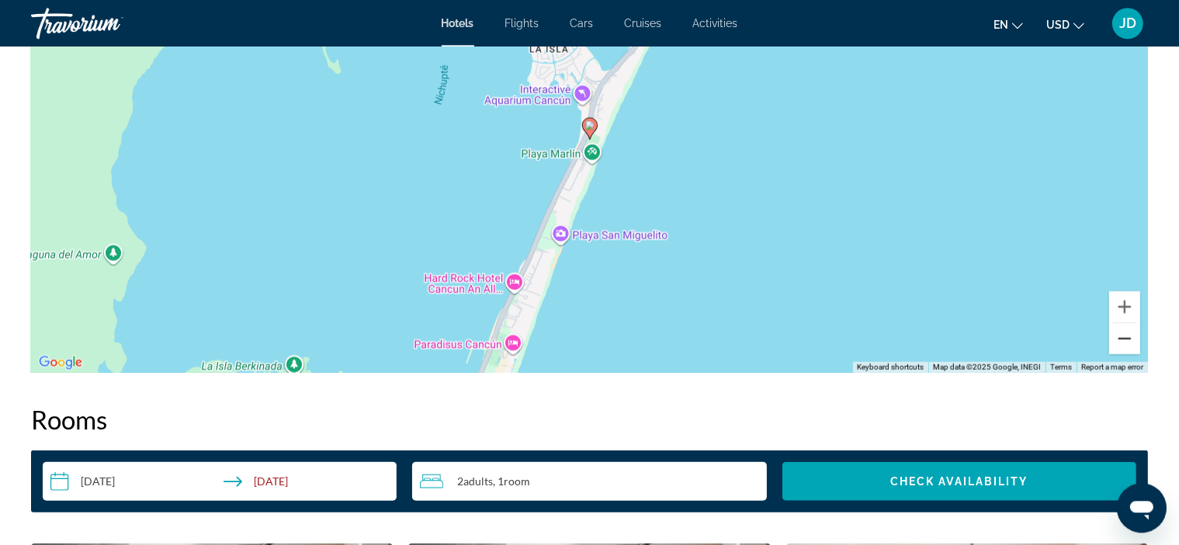
click at [1130, 331] on button "Zoom out" at bounding box center [1124, 338] width 31 height 31
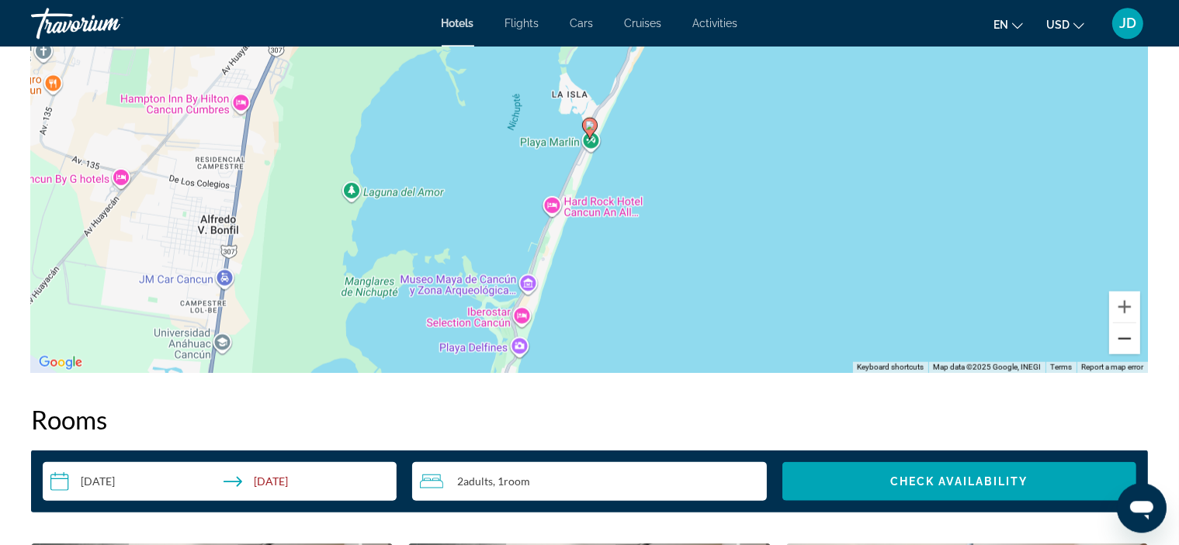
click at [1127, 337] on button "Zoom out" at bounding box center [1124, 338] width 31 height 31
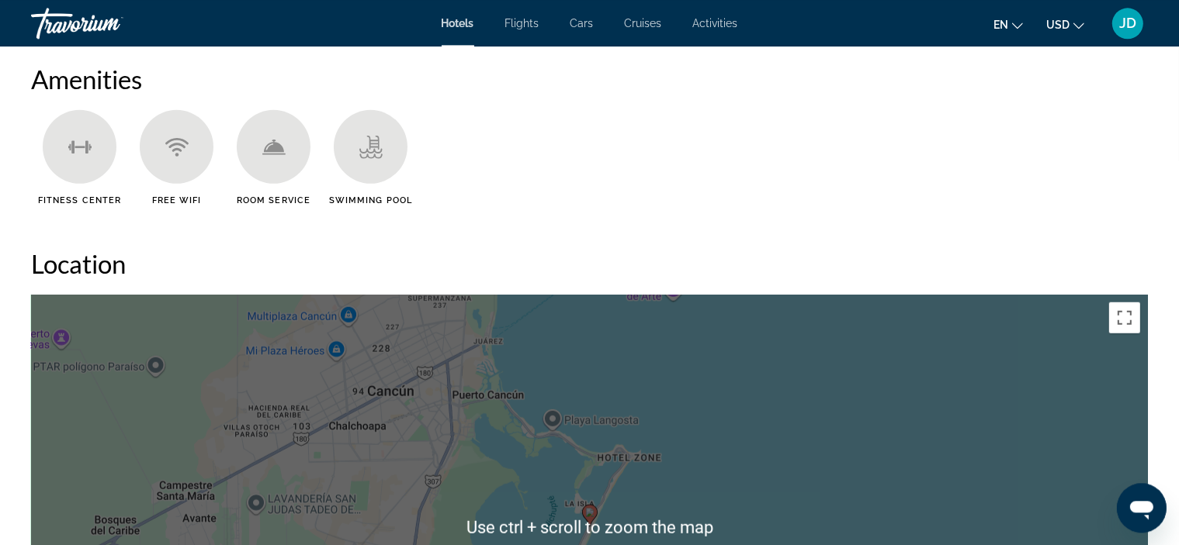
scroll to position [1493, 0]
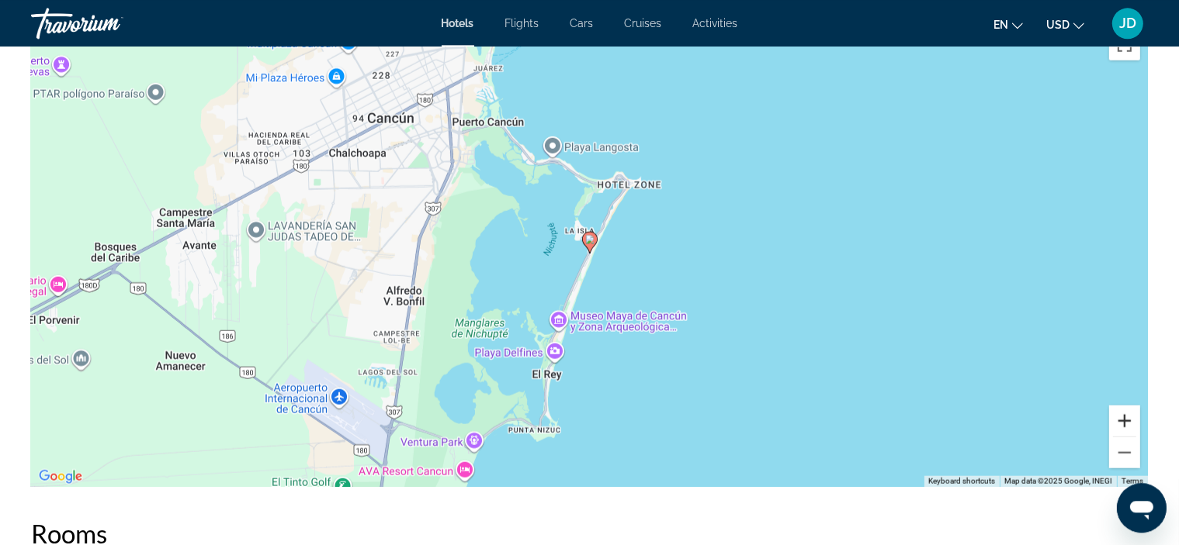
click at [1121, 420] on button "Zoom in" at bounding box center [1124, 420] width 31 height 31
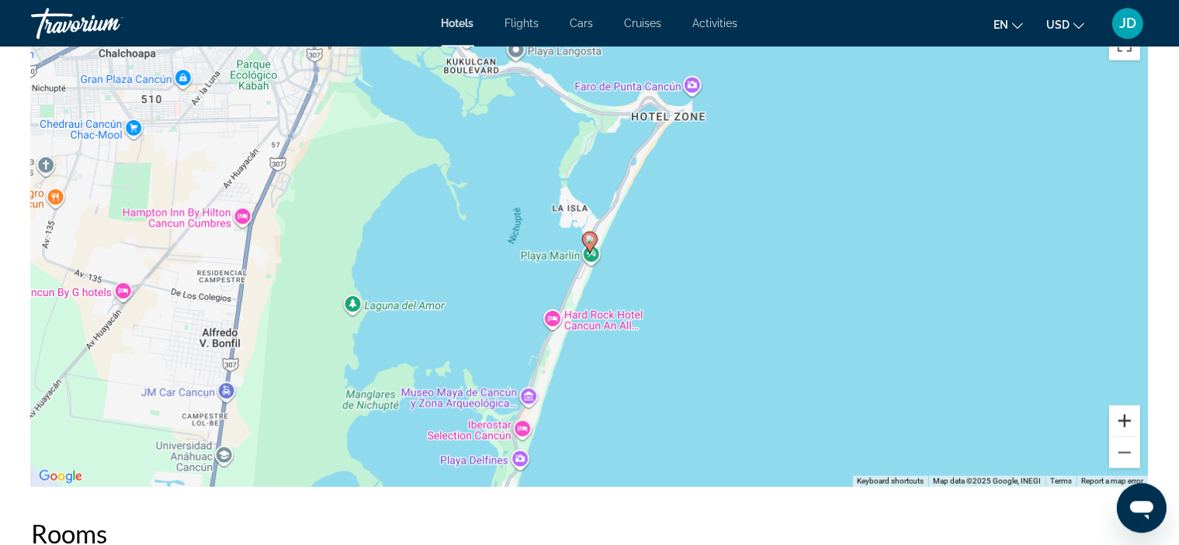
click at [1121, 420] on button "Zoom in" at bounding box center [1124, 420] width 31 height 31
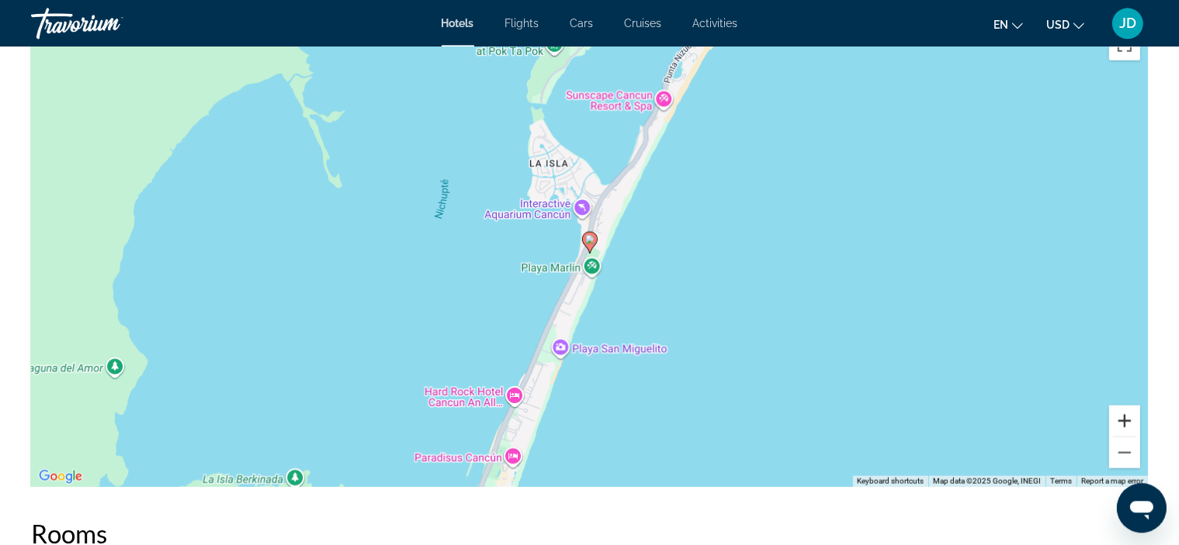
click at [1121, 420] on button "Zoom in" at bounding box center [1124, 420] width 31 height 31
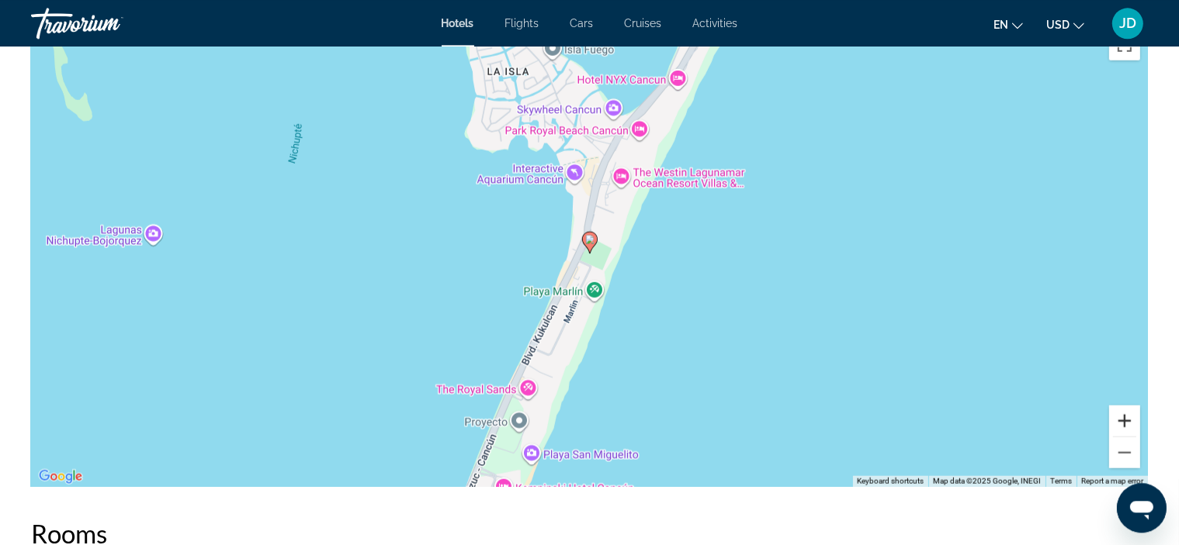
click at [1121, 420] on button "Zoom in" at bounding box center [1124, 420] width 31 height 31
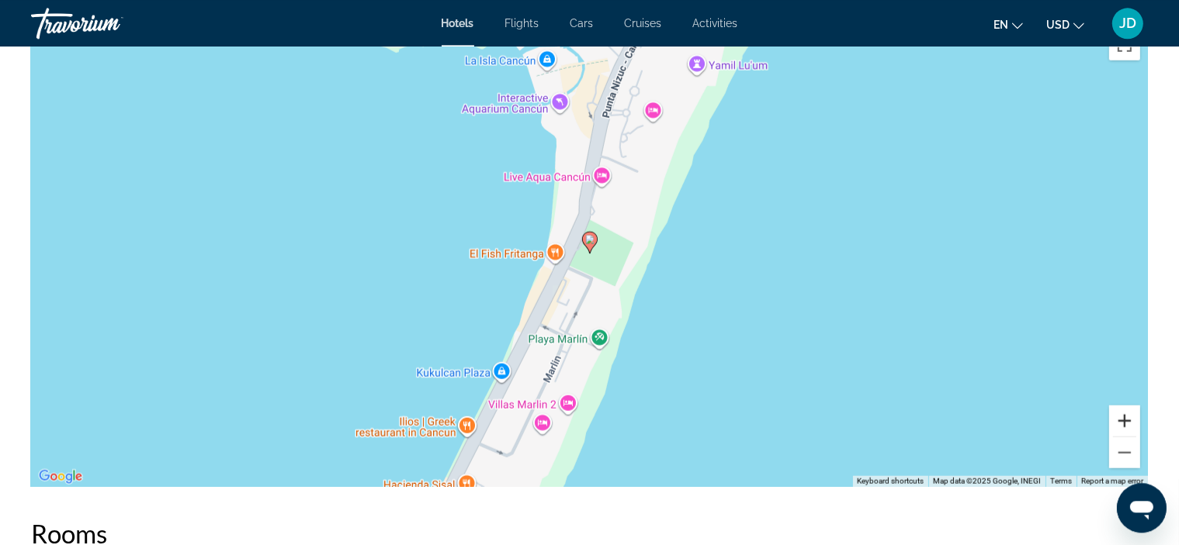
click at [1121, 420] on button "Zoom in" at bounding box center [1124, 420] width 31 height 31
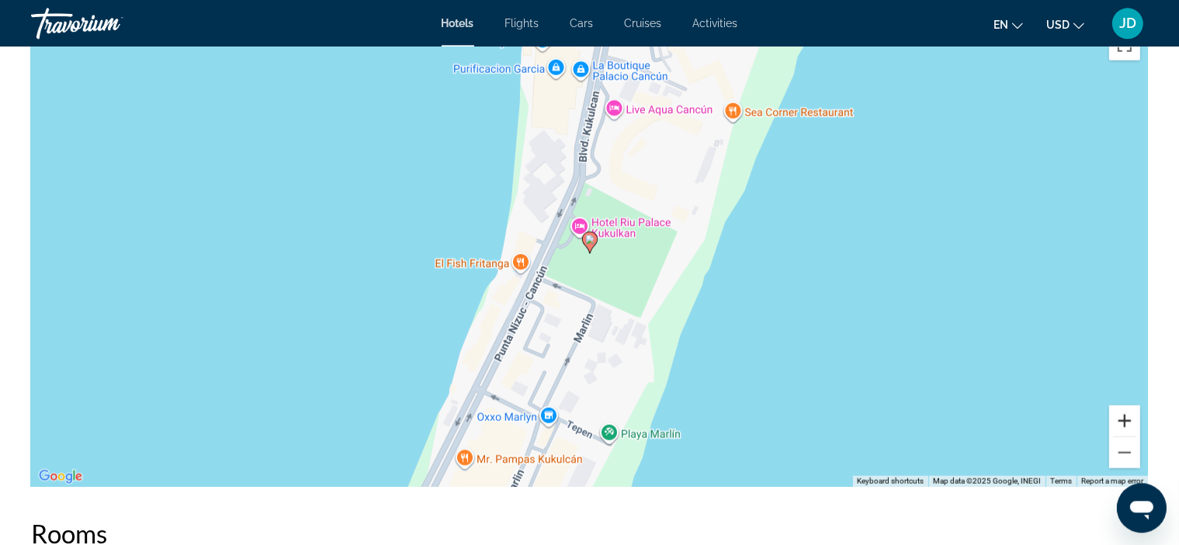
click at [1121, 420] on button "Zoom in" at bounding box center [1124, 420] width 31 height 31
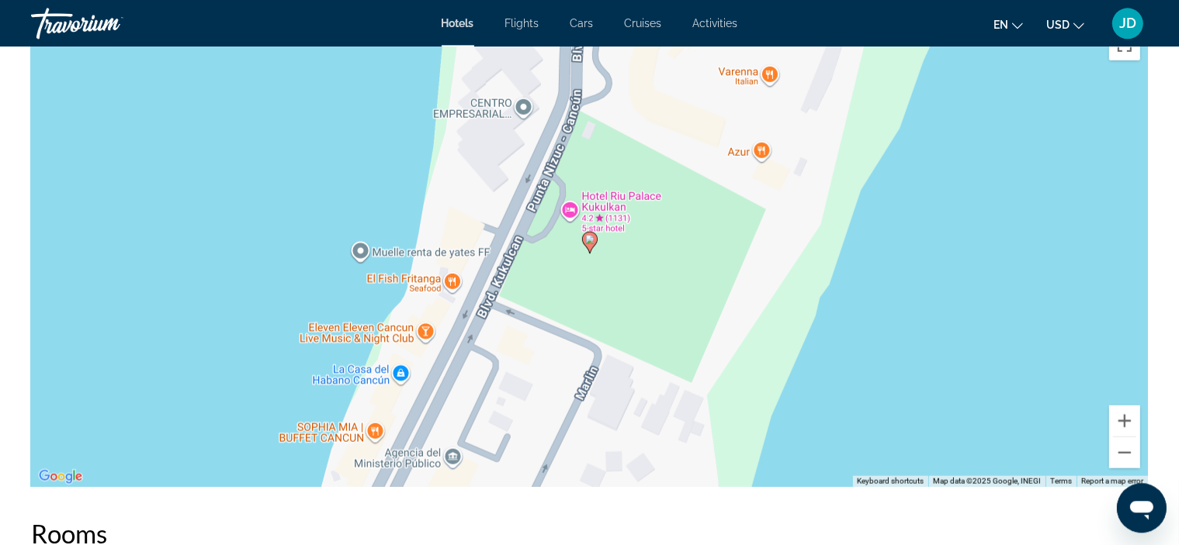
click at [605, 192] on div "To activate drag with keyboard, press Alt + Enter. Once in keyboard drag state,…" at bounding box center [589, 254] width 1116 height 466
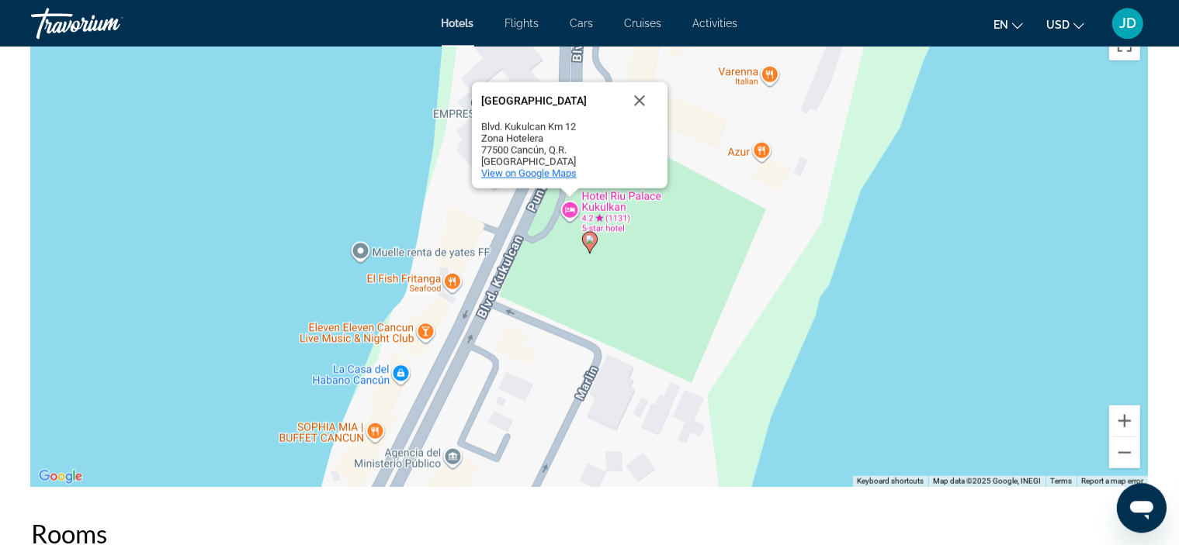
click at [562, 173] on span "View on Google Maps" at bounding box center [528, 173] width 95 height 12
click at [638, 99] on button "Close" at bounding box center [639, 99] width 37 height 37
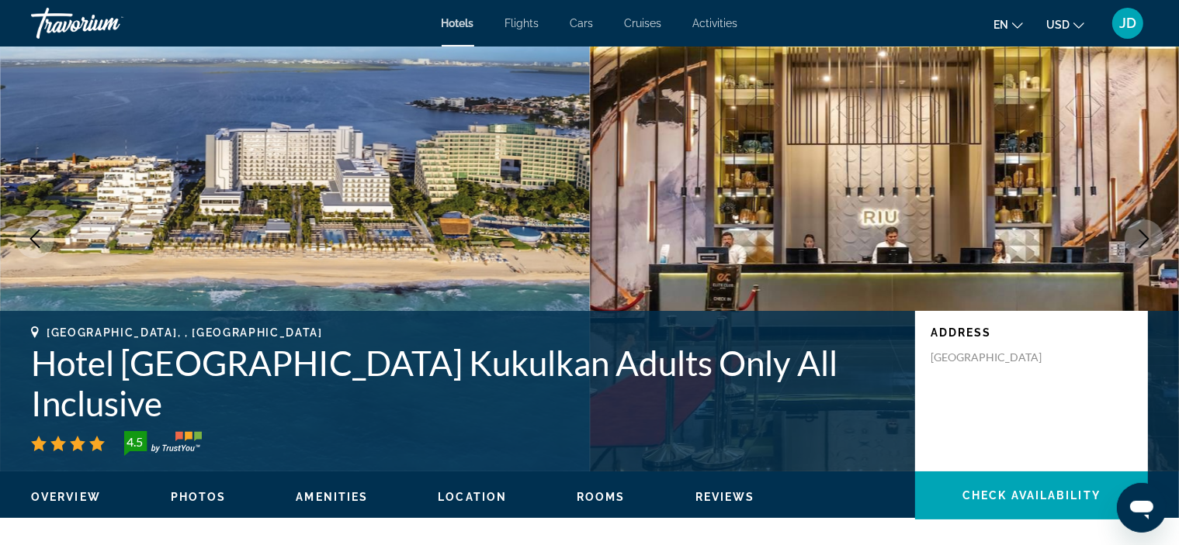
scroll to position [0, 0]
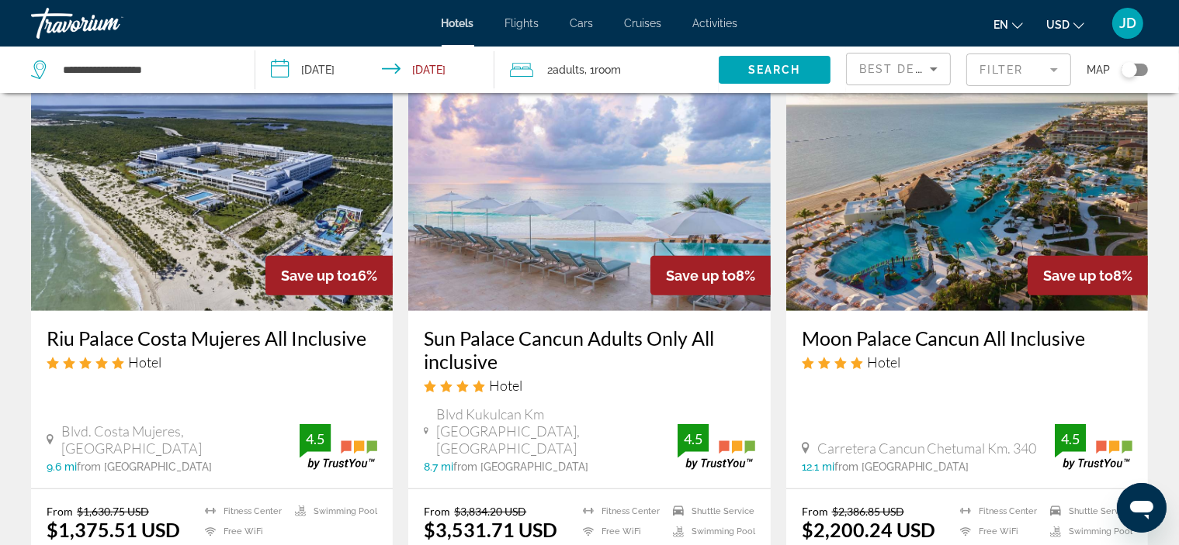
scroll to position [819, 0]
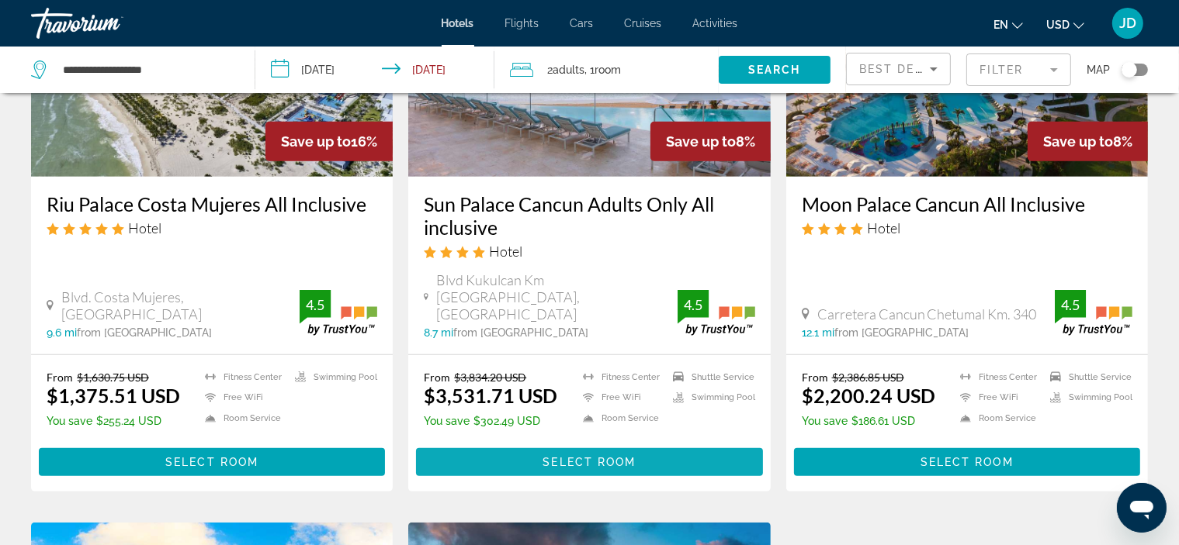
click at [594, 456] on span "Select Room" at bounding box center [588, 462] width 93 height 12
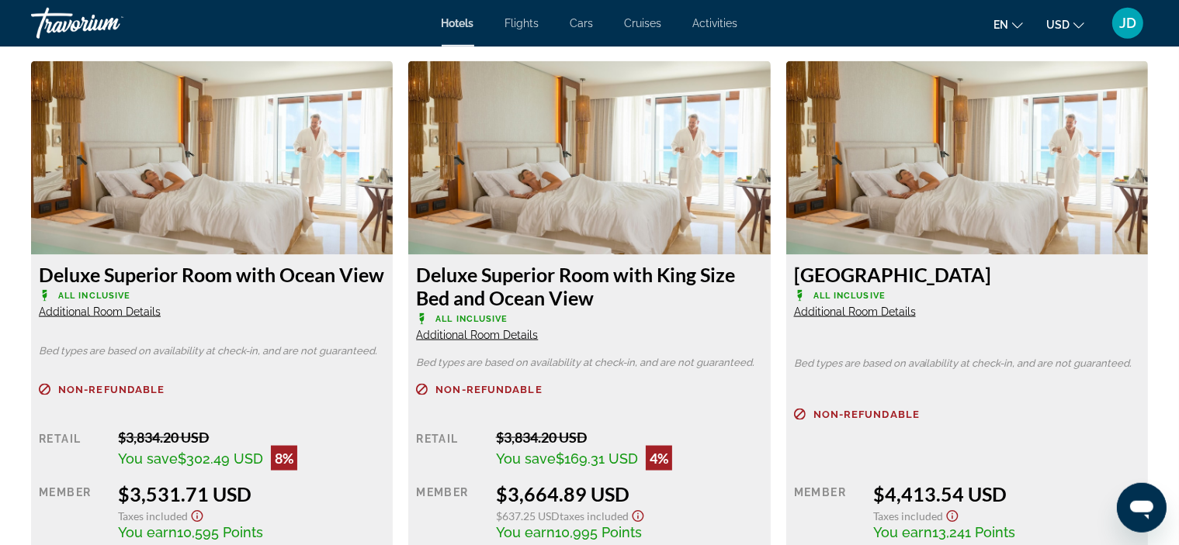
scroll to position [2242, 0]
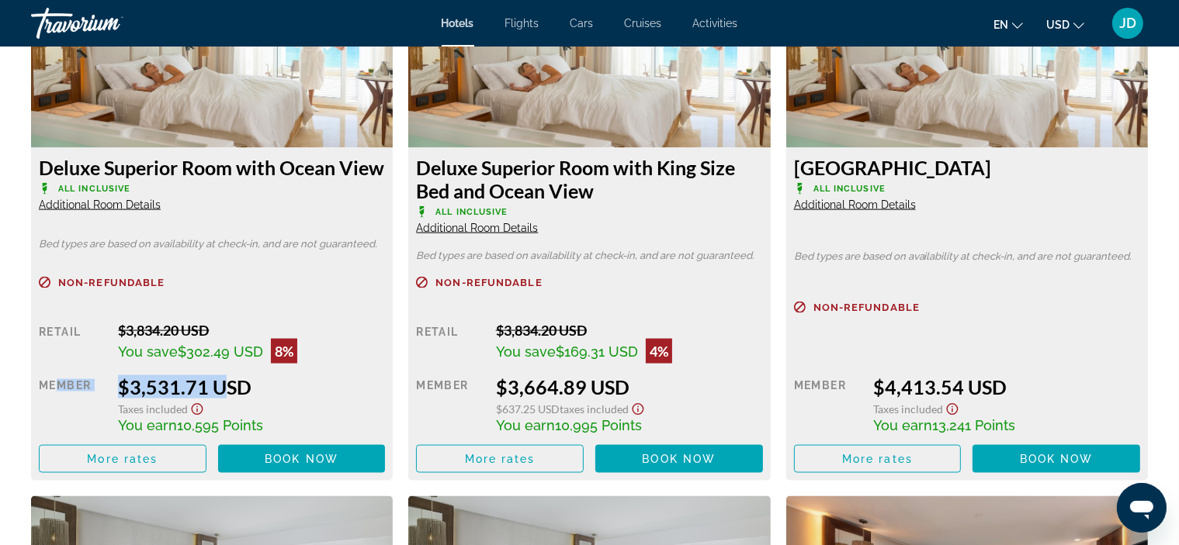
drag, startPoint x: 54, startPoint y: 390, endPoint x: 216, endPoint y: 395, distance: 162.2
click at [216, 395] on div "Retail $3,834.20 USD You save $302.49 USD 8% when you redeem Member $3,531.71 U…" at bounding box center [212, 397] width 346 height 151
click at [67, 399] on div "Member" at bounding box center [73, 405] width 68 height 58
click at [154, 396] on div "$3,531.71 USD" at bounding box center [251, 387] width 267 height 23
click at [154, 393] on div "$3,531.71 USD" at bounding box center [251, 387] width 267 height 23
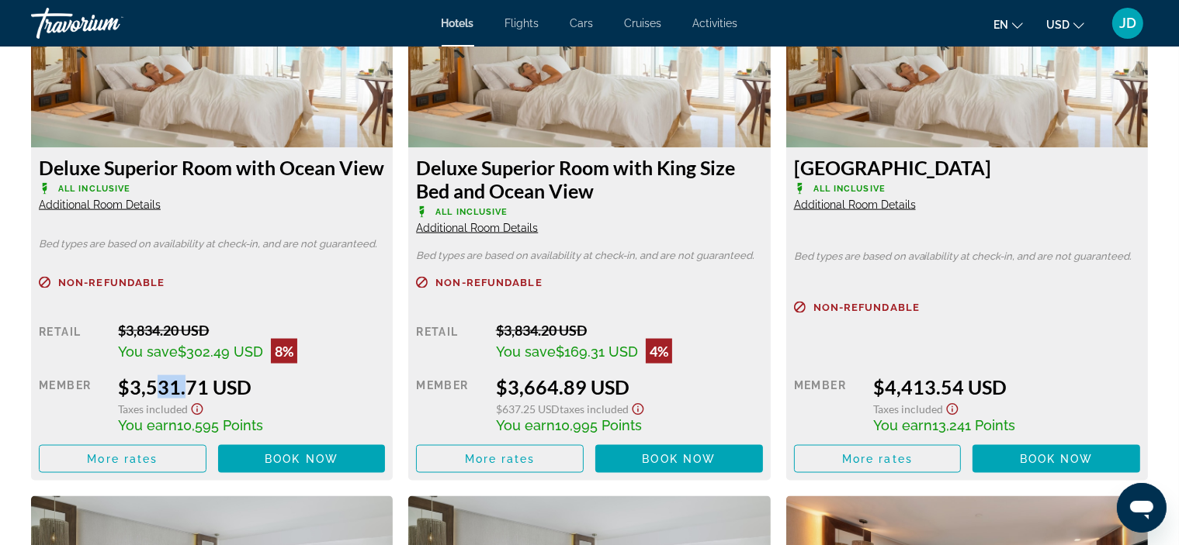
click at [154, 393] on div "$3,531.71 USD" at bounding box center [251, 387] width 267 height 23
click at [155, 393] on div "$3,531.71 USD" at bounding box center [251, 387] width 267 height 23
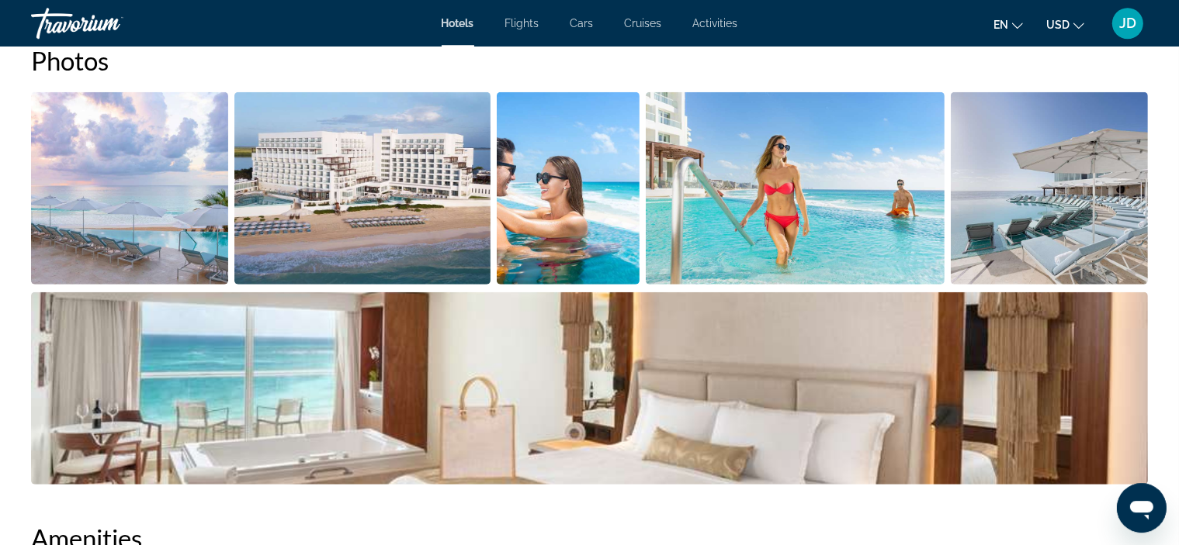
scroll to position [0, 0]
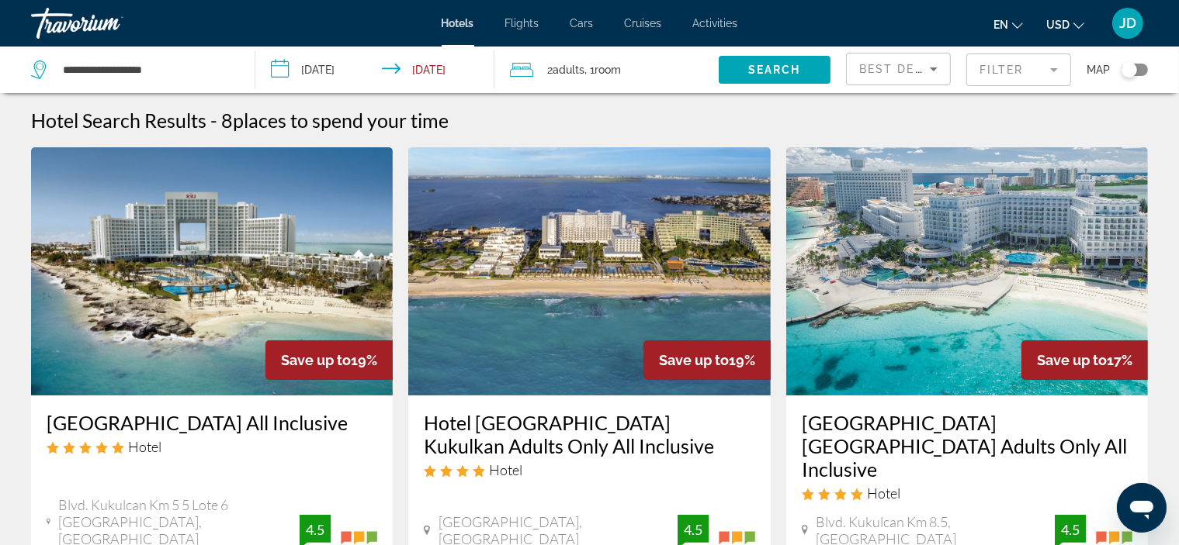
click at [581, 241] on img "Main content" at bounding box center [589, 271] width 362 height 248
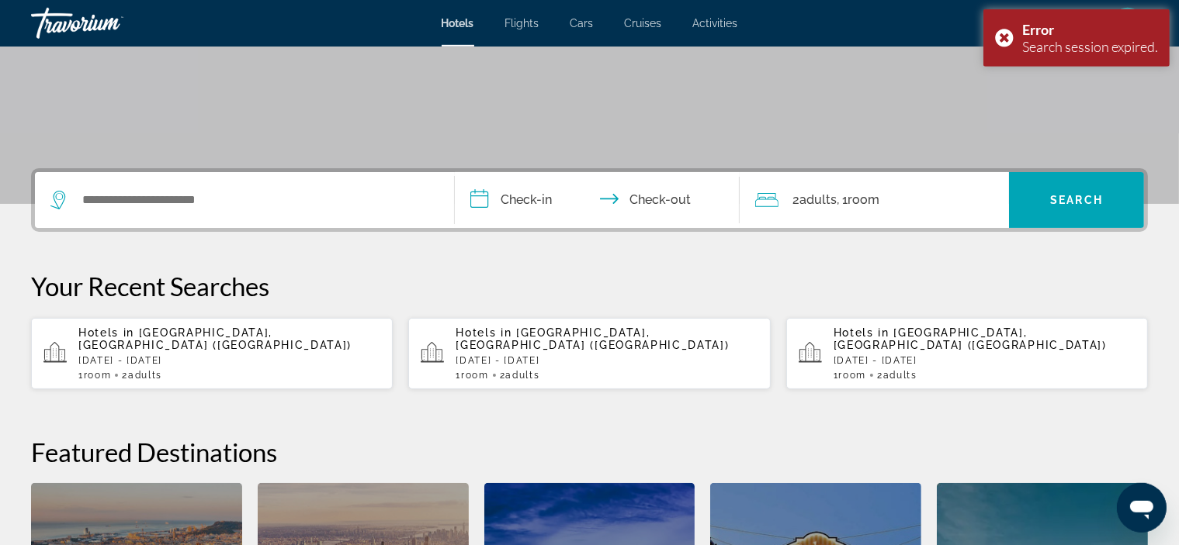
scroll to position [546, 0]
